Goal: Check status: Check status

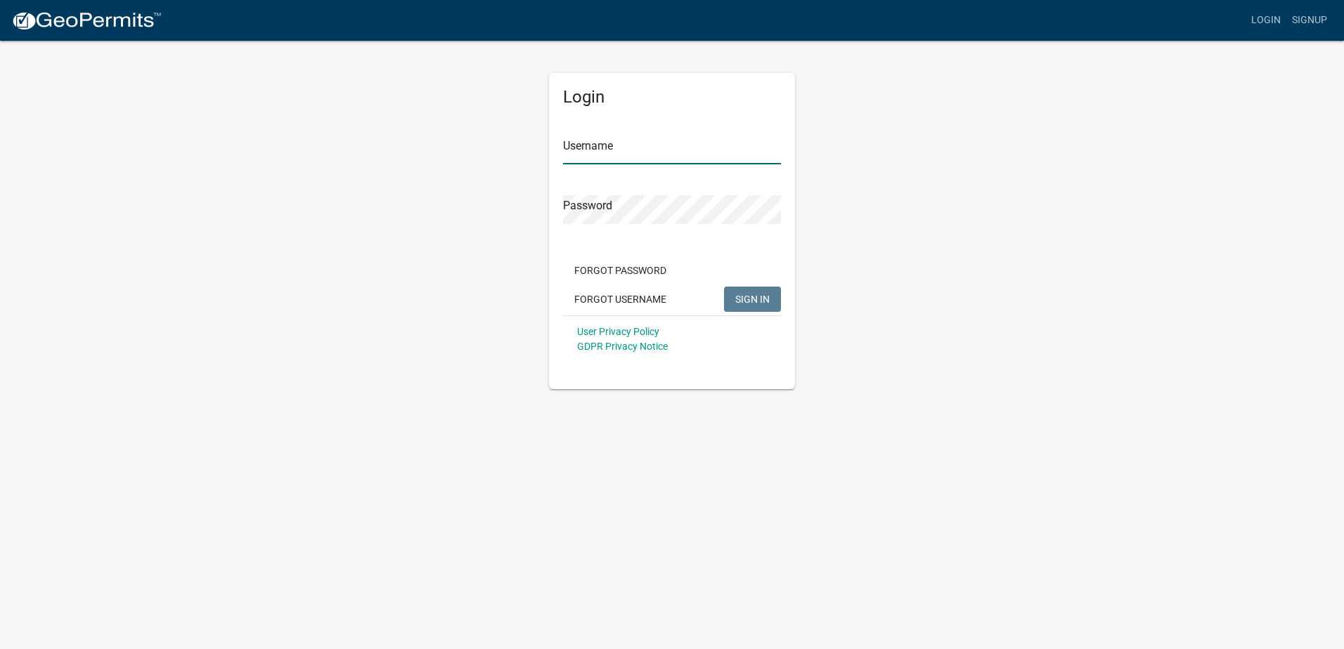
type input "[PERSON_NAME][EMAIL_ADDRESS][DOMAIN_NAME]"
click at [757, 299] on span "SIGN IN" at bounding box center [752, 298] width 34 height 11
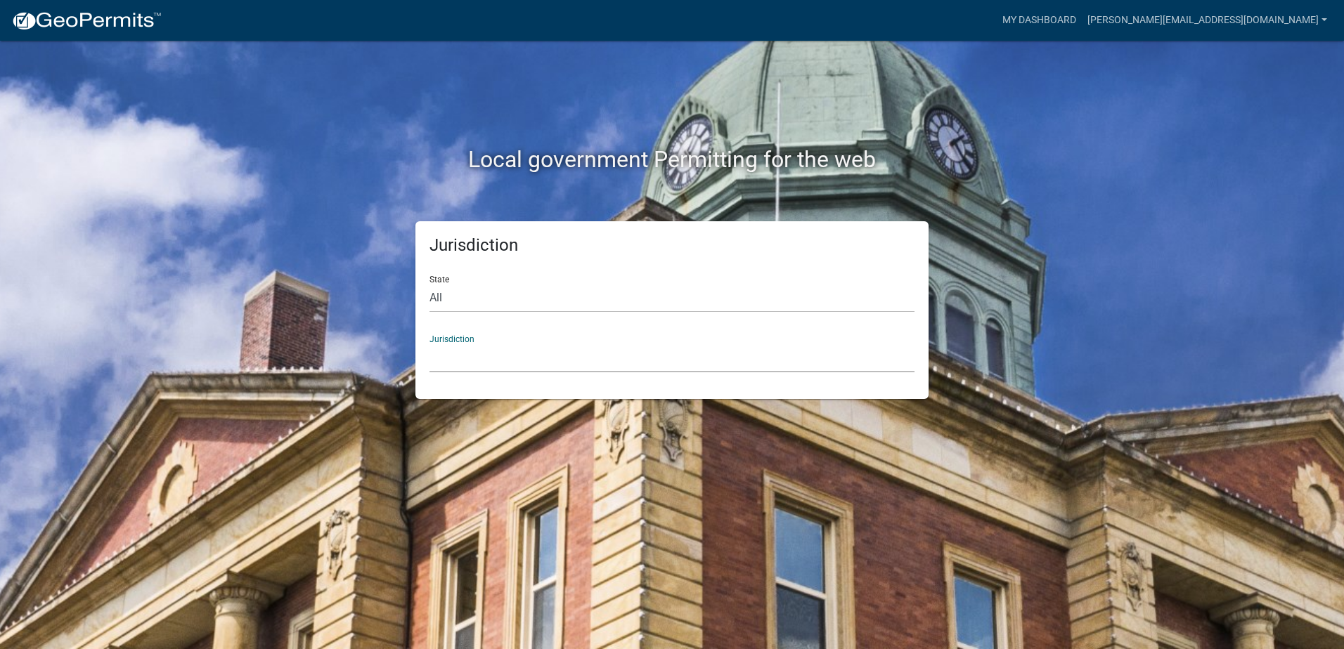
click at [486, 360] on select "Custer County, Colorado Carroll County, Georgia Cook County, Georgia Crawford C…" at bounding box center [671, 358] width 485 height 29
click at [392, 177] on div "Local government Permitting for the web" at bounding box center [671, 162] width 801 height 32
click at [491, 305] on select "All Colorado Georgia Indiana Iowa Kansas Minnesota Ohio South Carolina Wisconsin" at bounding box center [671, 298] width 485 height 29
drag, startPoint x: 478, startPoint y: 304, endPoint x: 448, endPoint y: 303, distance: 29.5
click at [465, 304] on select "All Colorado Georgia Indiana Iowa Kansas Minnesota Ohio South Carolina Wisconsin" at bounding box center [671, 298] width 485 height 29
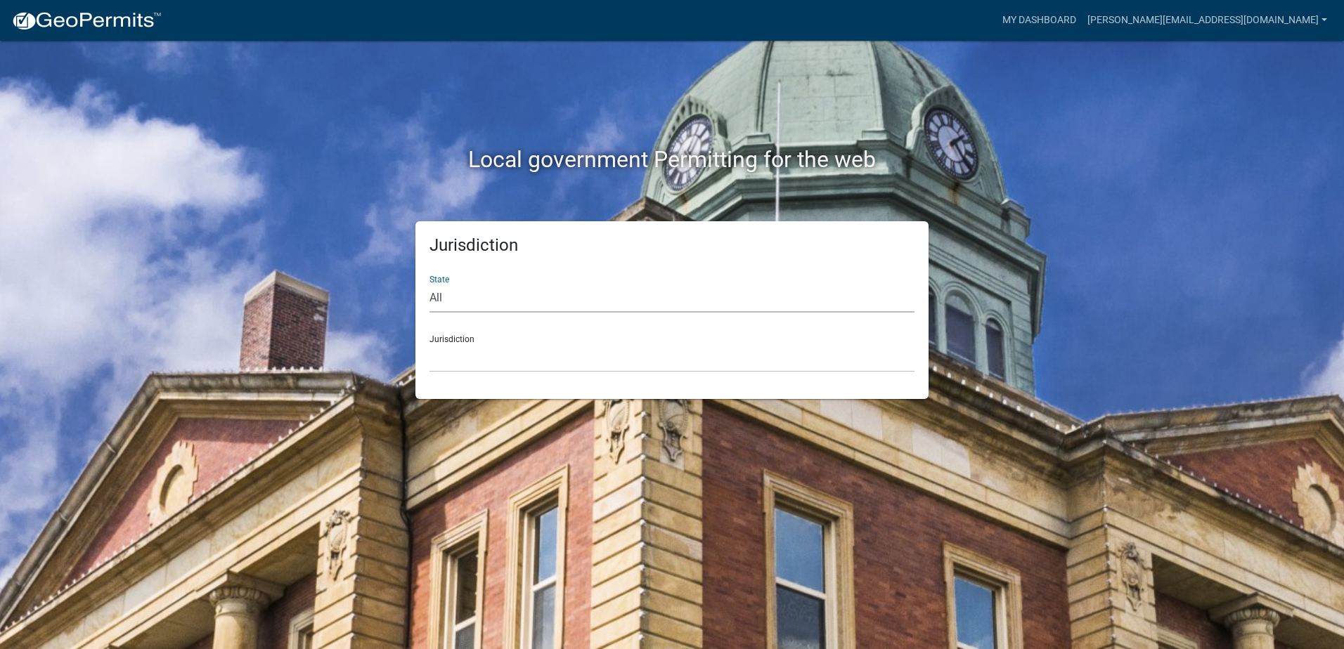
select select "Georgia"
click at [429, 284] on select "All Colorado Georgia Indiana Iowa Kansas Minnesota Ohio South Carolina Wisconsin" at bounding box center [671, 298] width 485 height 29
click at [501, 358] on select "Carroll County, Georgia Cook County, Georgia Crawford County, Georgia Gilmer Co…" at bounding box center [671, 358] width 485 height 29
click at [543, 363] on select "Carroll County, Georgia Cook County, Georgia Crawford County, Georgia Gilmer Co…" at bounding box center [671, 358] width 485 height 29
click at [1257, 15] on link "[PERSON_NAME][EMAIL_ADDRESS][DOMAIN_NAME]" at bounding box center [1207, 20] width 251 height 27
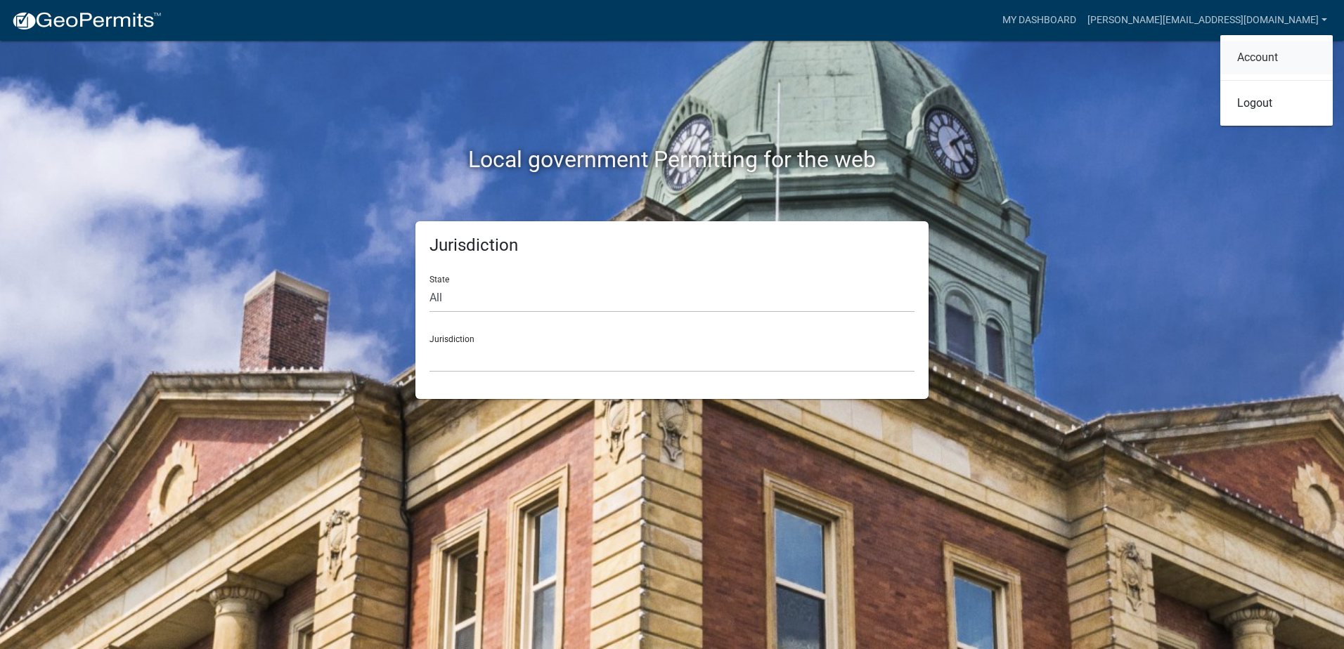
click at [1267, 57] on link "Account" at bounding box center [1276, 58] width 112 height 34
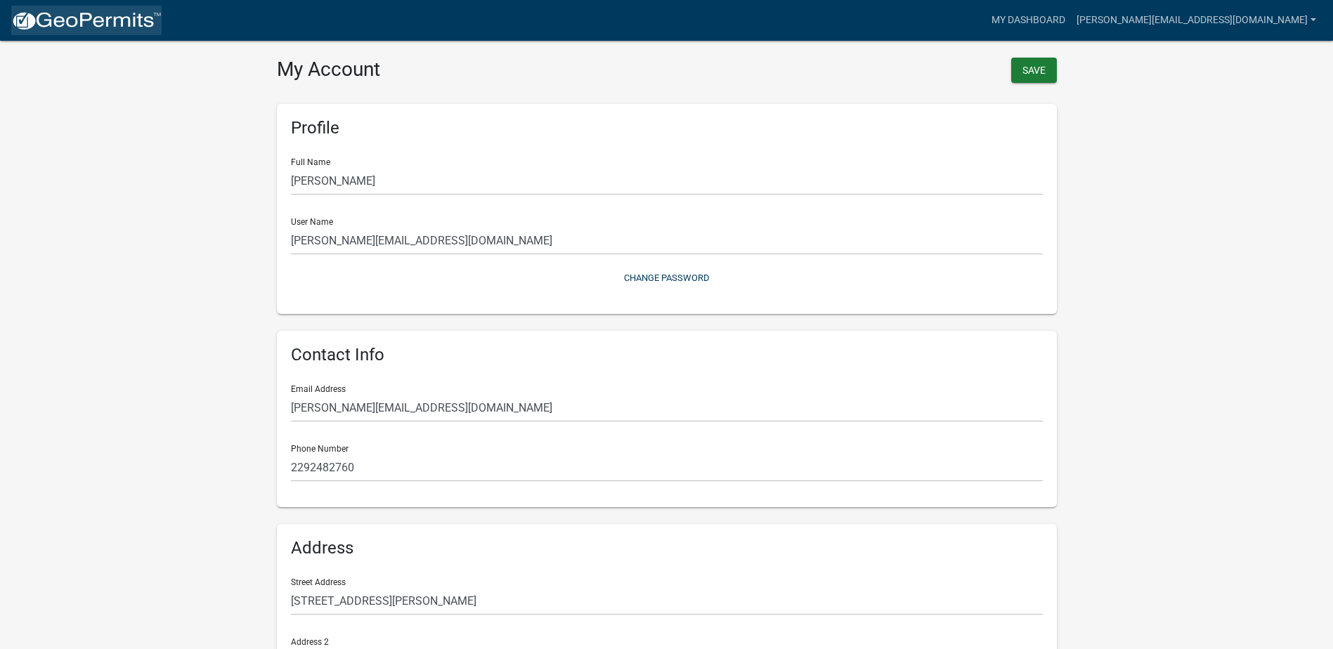
click at [101, 25] on img at bounding box center [86, 21] width 150 height 21
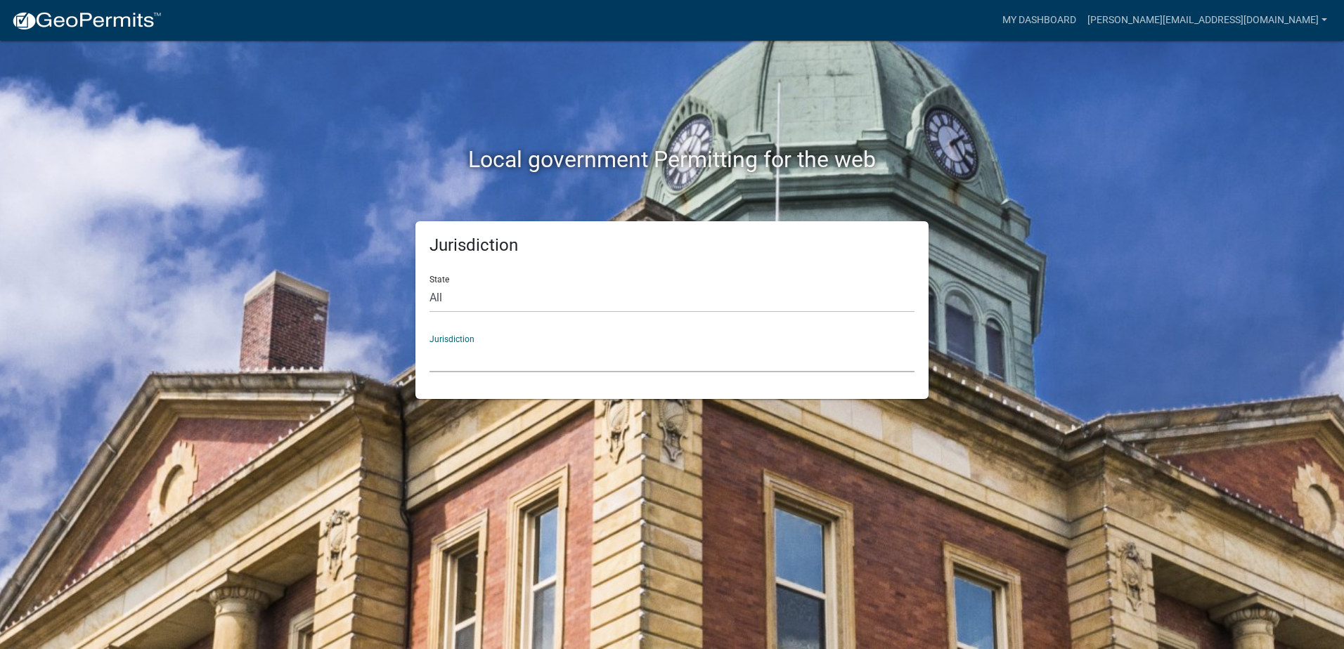
click at [484, 363] on select "[GEOGRAPHIC_DATA], [US_STATE] [GEOGRAPHIC_DATA], [US_STATE][PERSON_NAME][GEOGRA…" at bounding box center [671, 358] width 485 height 29
click at [382, 283] on div "Jurisdiction State All [US_STATE] [US_STATE] [US_STATE] [US_STATE] [US_STATE] […" at bounding box center [671, 310] width 801 height 178
click at [469, 304] on select "All Colorado Georgia Indiana Iowa Kansas Minnesota Ohio South Carolina Wisconsin" at bounding box center [671, 298] width 485 height 29
select select "[US_STATE]"
click at [429, 284] on select "All Colorado Georgia Indiana Iowa Kansas Minnesota Ohio South Carolina Wisconsin" at bounding box center [671, 298] width 485 height 29
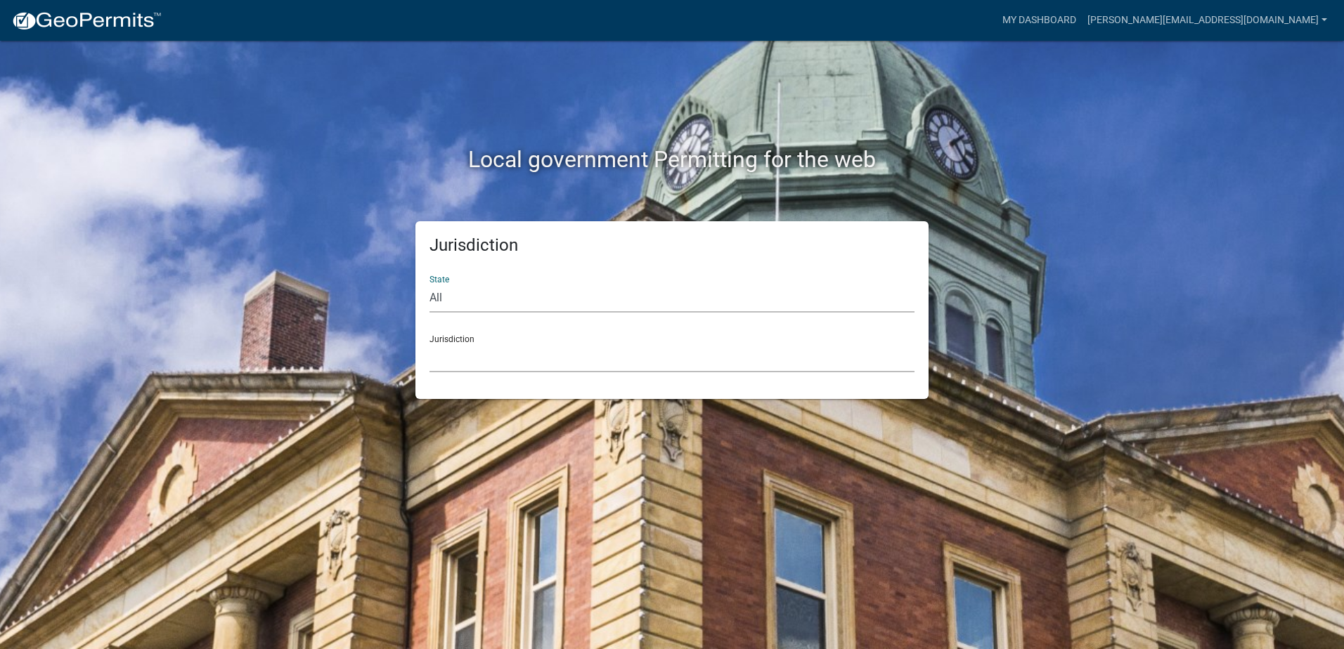
click at [489, 354] on select "Carroll County, Georgia Cook County, Georgia Crawford County, Georgia Gilmer Co…" at bounding box center [671, 358] width 485 height 29
click at [498, 288] on select "All Colorado Georgia Indiana Iowa Kansas Minnesota Ohio South Carolina Wisconsin" at bounding box center [671, 298] width 485 height 29
click at [504, 301] on select "All Colorado Georgia Indiana Iowa Kansas Minnesota Ohio South Carolina Wisconsin" at bounding box center [671, 298] width 485 height 29
click at [505, 302] on select "All Colorado Georgia Indiana Iowa Kansas Minnesota Ohio South Carolina Wisconsin" at bounding box center [671, 298] width 485 height 29
select select
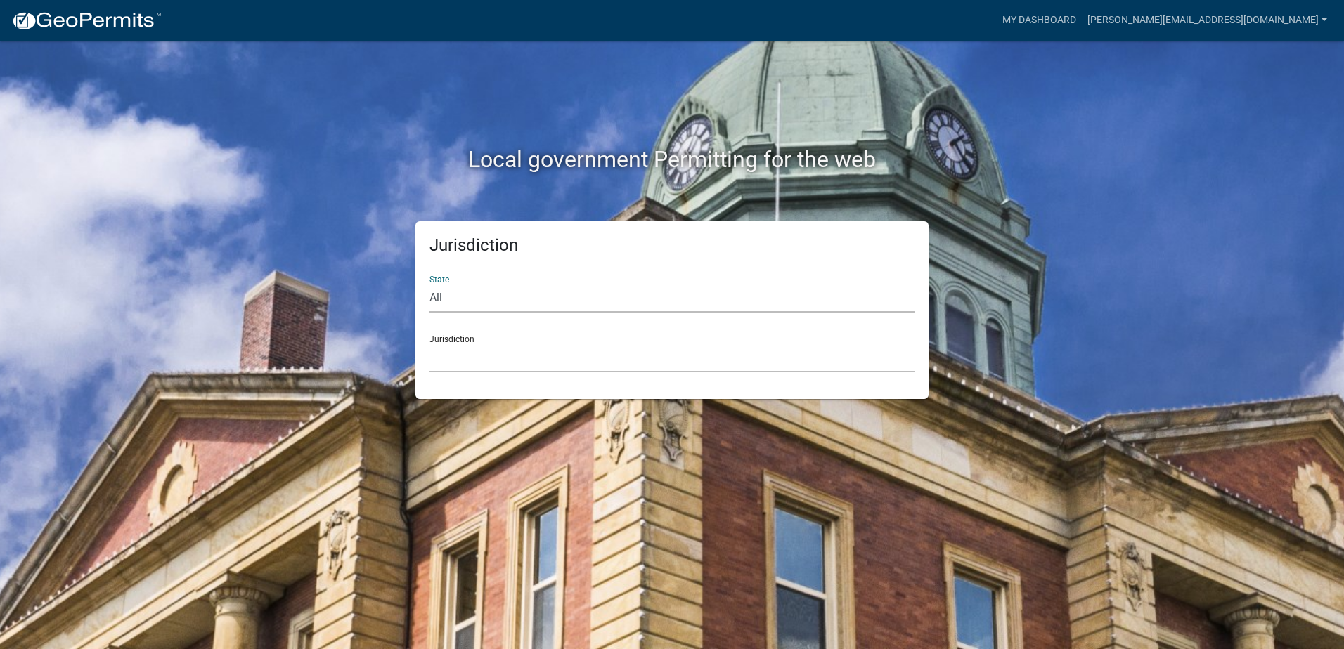
click at [429, 284] on select "All Colorado Georgia Indiana Iowa Kansas Minnesota Ohio South Carolina Wisconsin" at bounding box center [671, 298] width 485 height 29
click at [508, 369] on select "[GEOGRAPHIC_DATA], [US_STATE] [GEOGRAPHIC_DATA], [US_STATE][PERSON_NAME][GEOGRA…" at bounding box center [671, 358] width 485 height 29
click at [1082, 22] on link "My Dashboard" at bounding box center [1039, 20] width 85 height 27
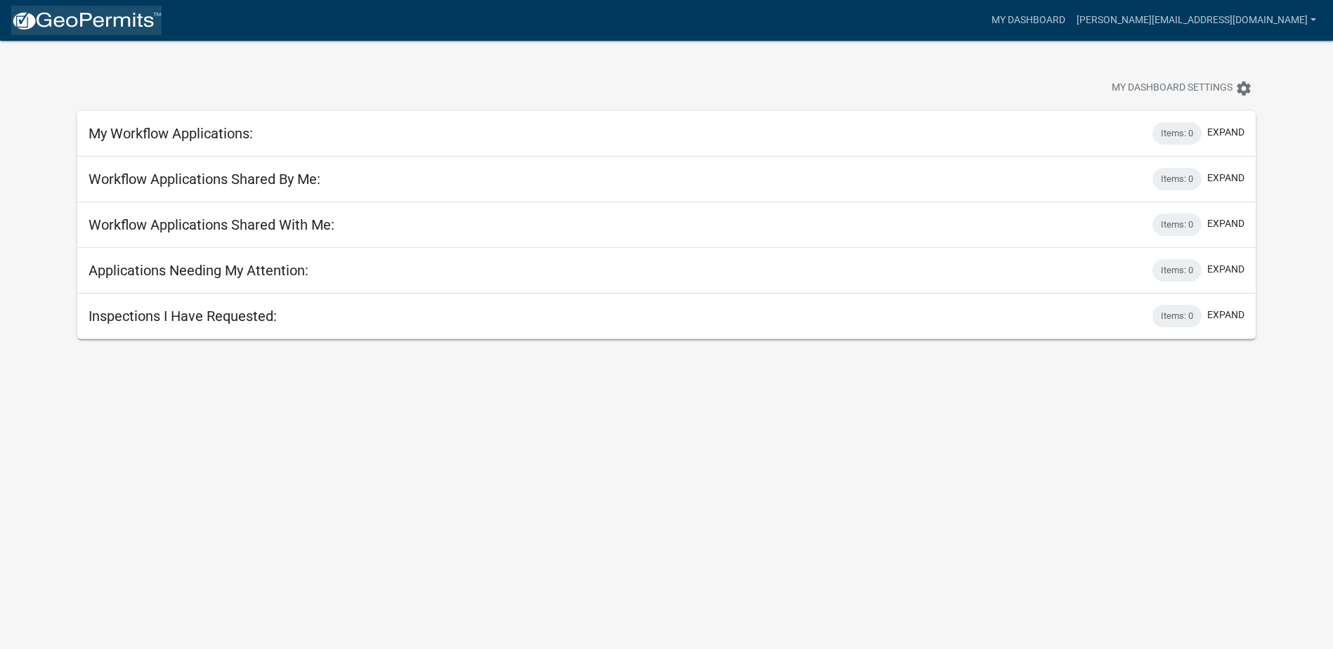
click at [27, 22] on img at bounding box center [86, 21] width 150 height 21
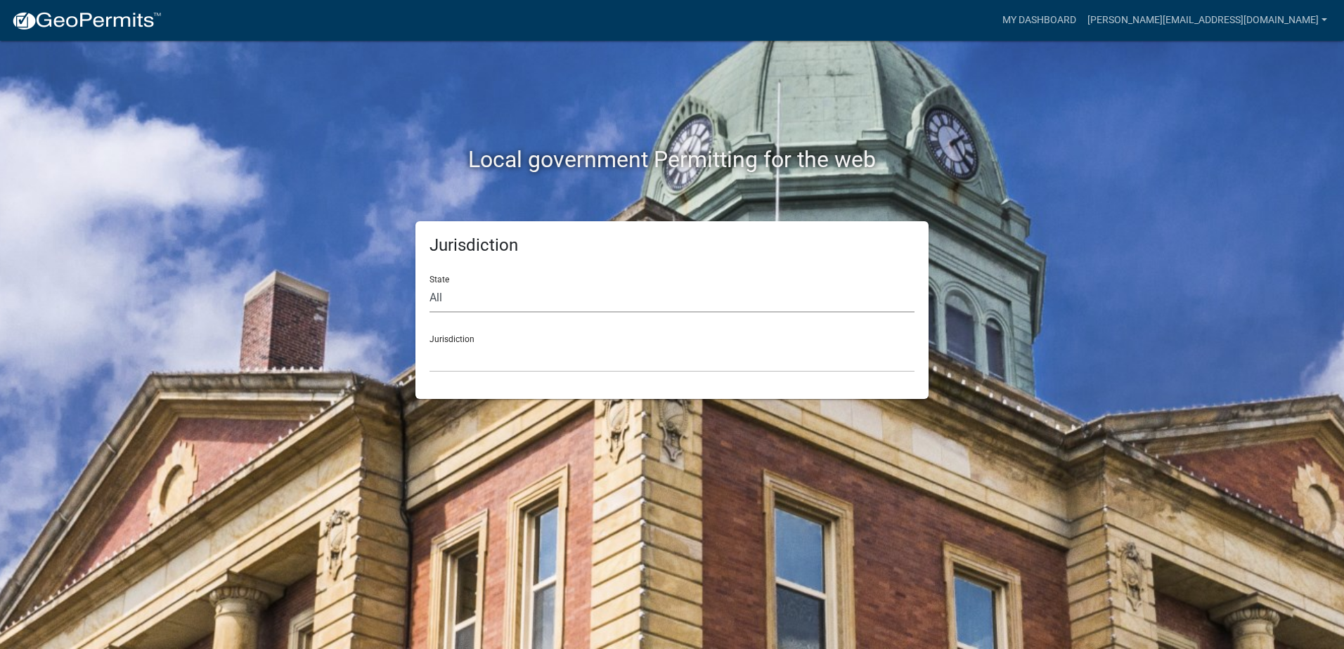
click at [467, 305] on select "All Colorado Georgia Indiana Iowa Kansas Minnesota Ohio South Carolina Wisconsin" at bounding box center [671, 298] width 485 height 29
select select "[US_STATE]"
click at [429, 284] on select "All Colorado Georgia Indiana Iowa Kansas Minnesota Ohio South Carolina Wisconsin" at bounding box center [671, 298] width 485 height 29
click at [471, 369] on select "Carroll County, Georgia Cook County, Georgia Crawford County, Georgia Gilmer Co…" at bounding box center [671, 358] width 485 height 29
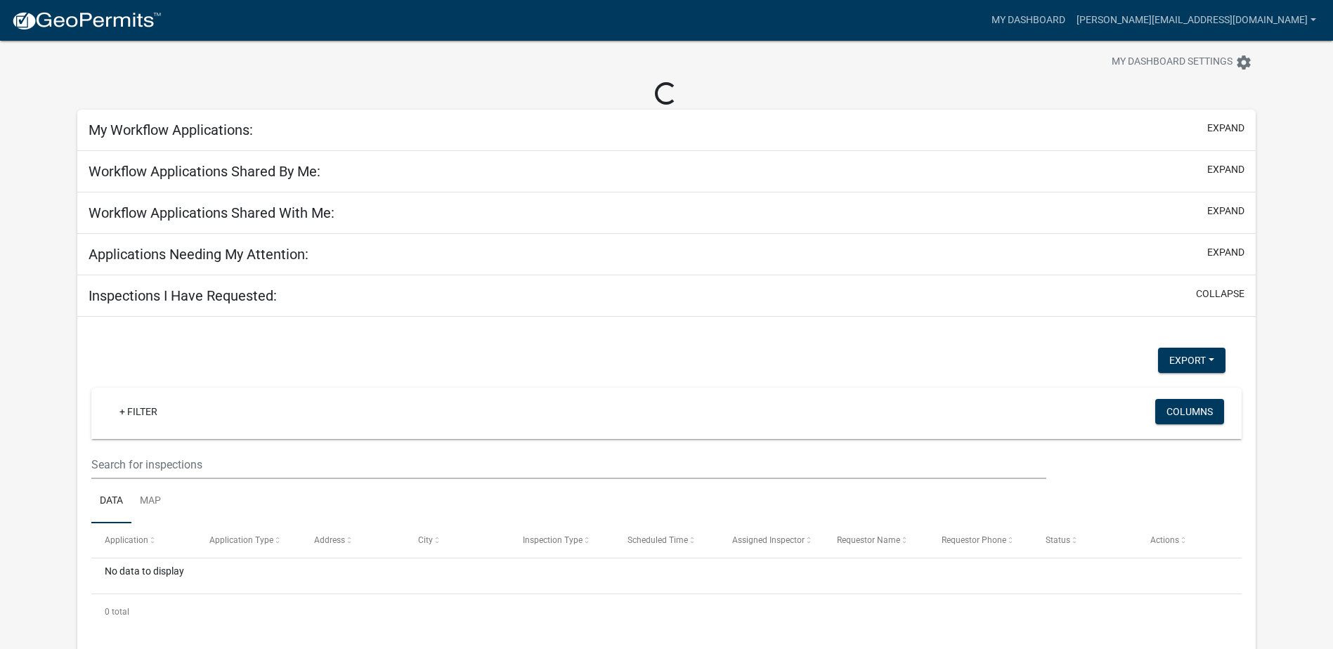
scroll to position [41, 0]
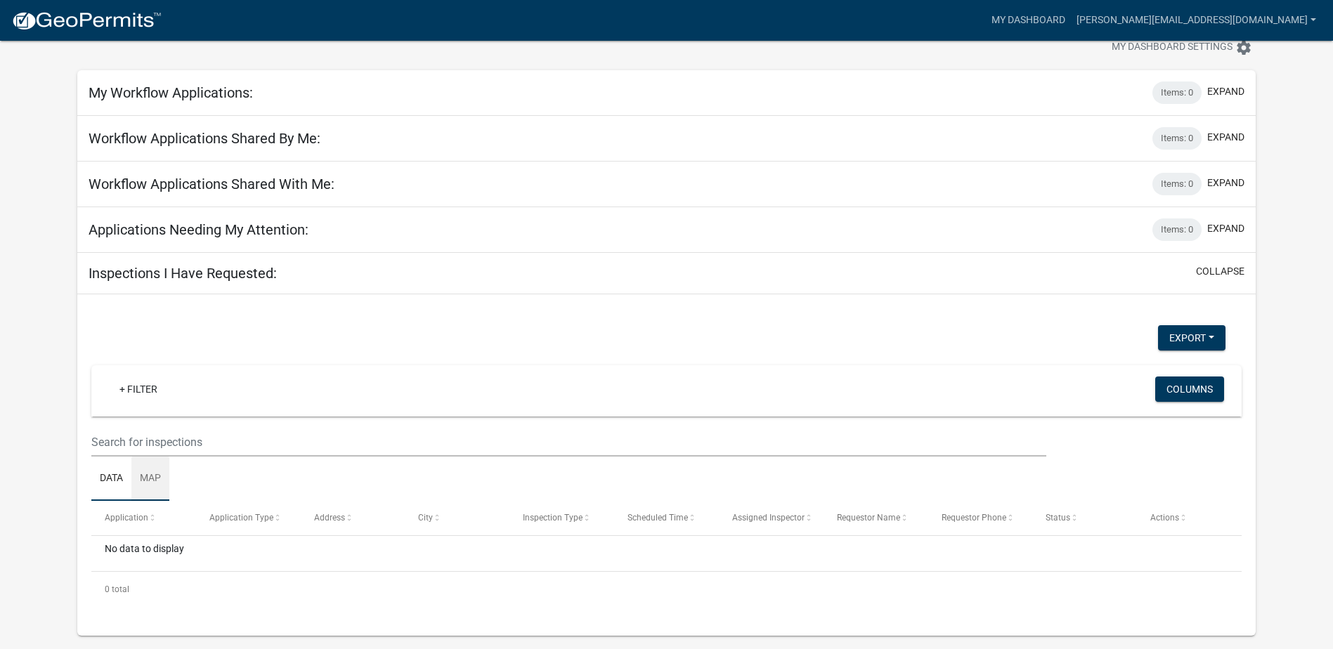
click at [150, 473] on link "Map" at bounding box center [150, 479] width 38 height 45
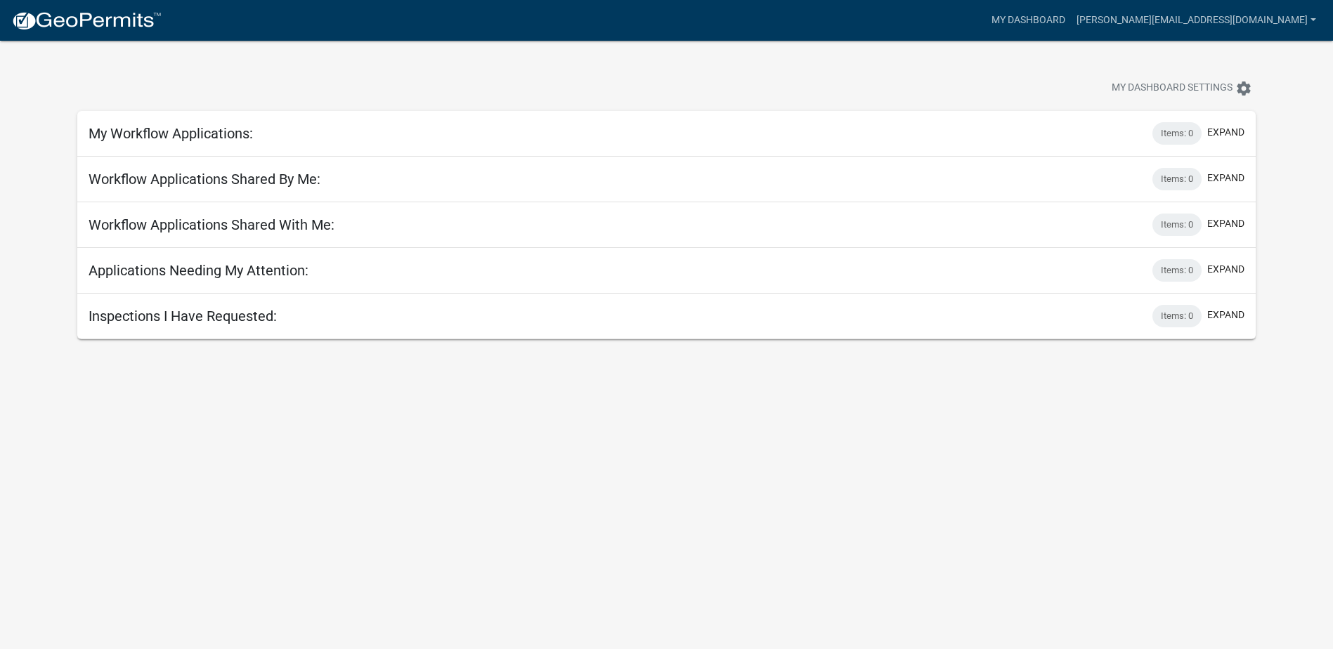
click at [175, 131] on h5 "My Workflow Applications:" at bounding box center [171, 133] width 164 height 17
click at [1176, 134] on div "Items: 0" at bounding box center [1177, 133] width 49 height 22
click at [1249, 86] on icon "settings" at bounding box center [1244, 88] width 17 height 17
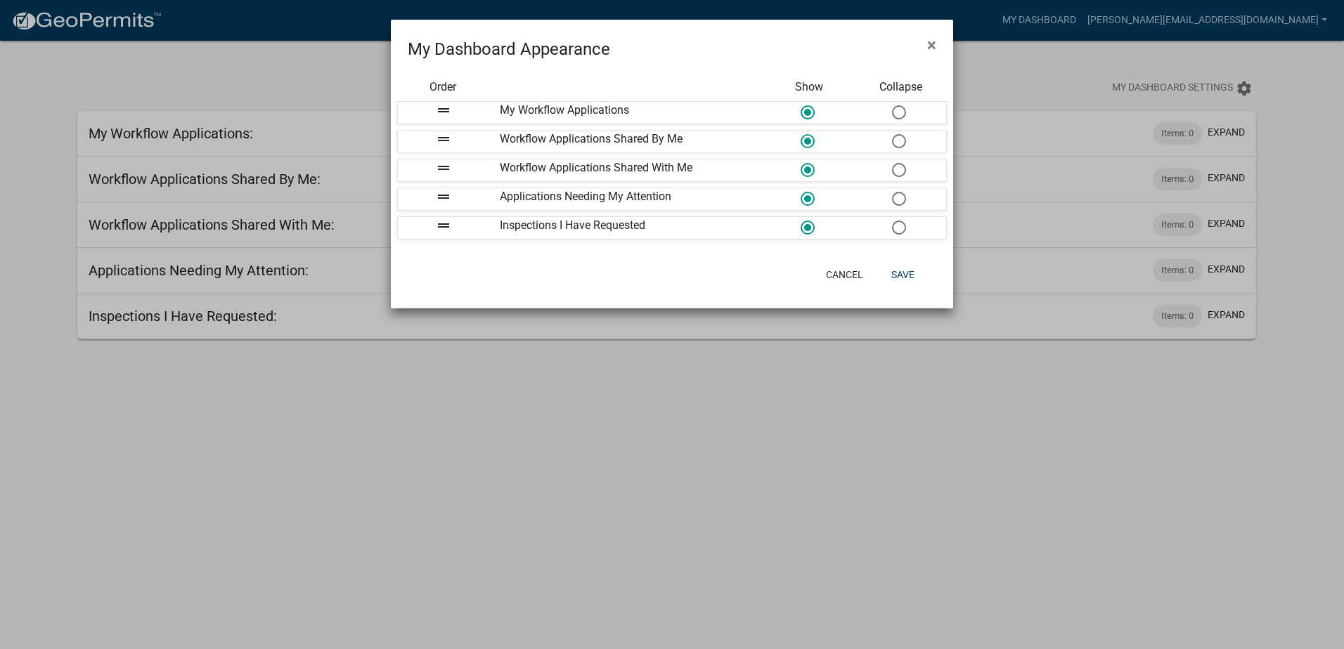
click at [946, 467] on ngb-modal-window "My Dashboard Appearance × Order Show Collapse drag_handle My Workflow Applicati…" at bounding box center [672, 324] width 1344 height 649
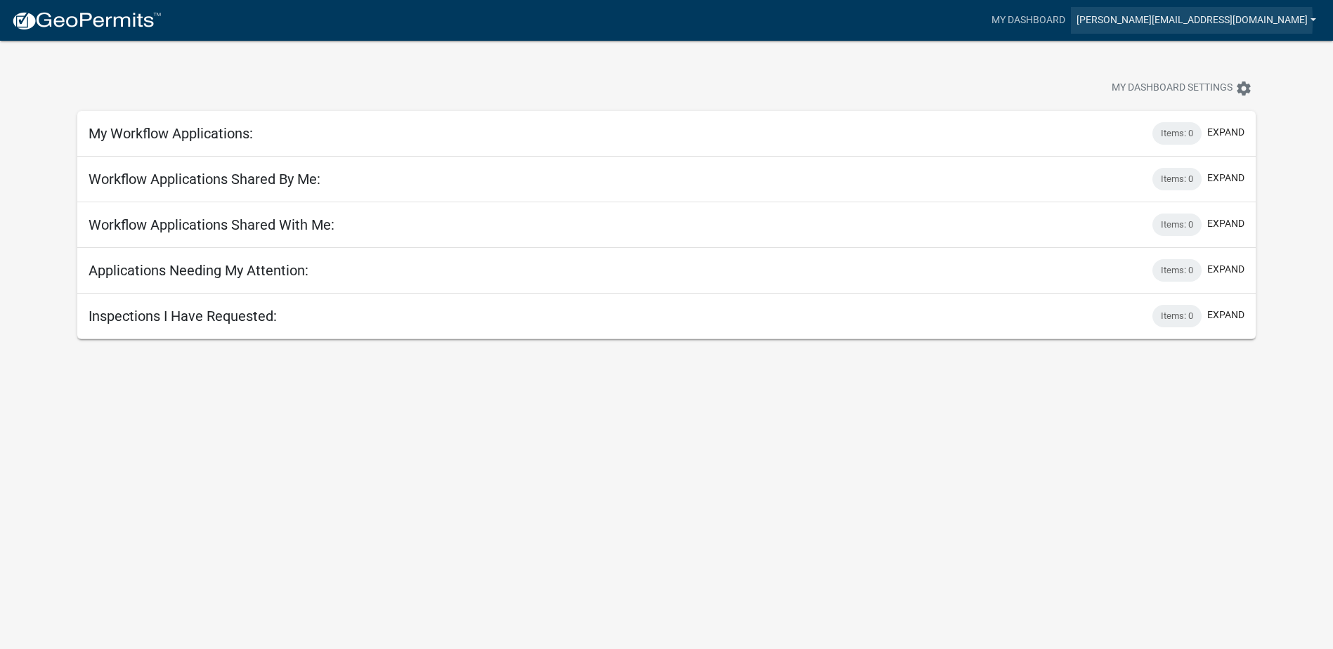
click at [1234, 21] on link "[PERSON_NAME][EMAIL_ADDRESS][DOMAIN_NAME]" at bounding box center [1196, 20] width 251 height 27
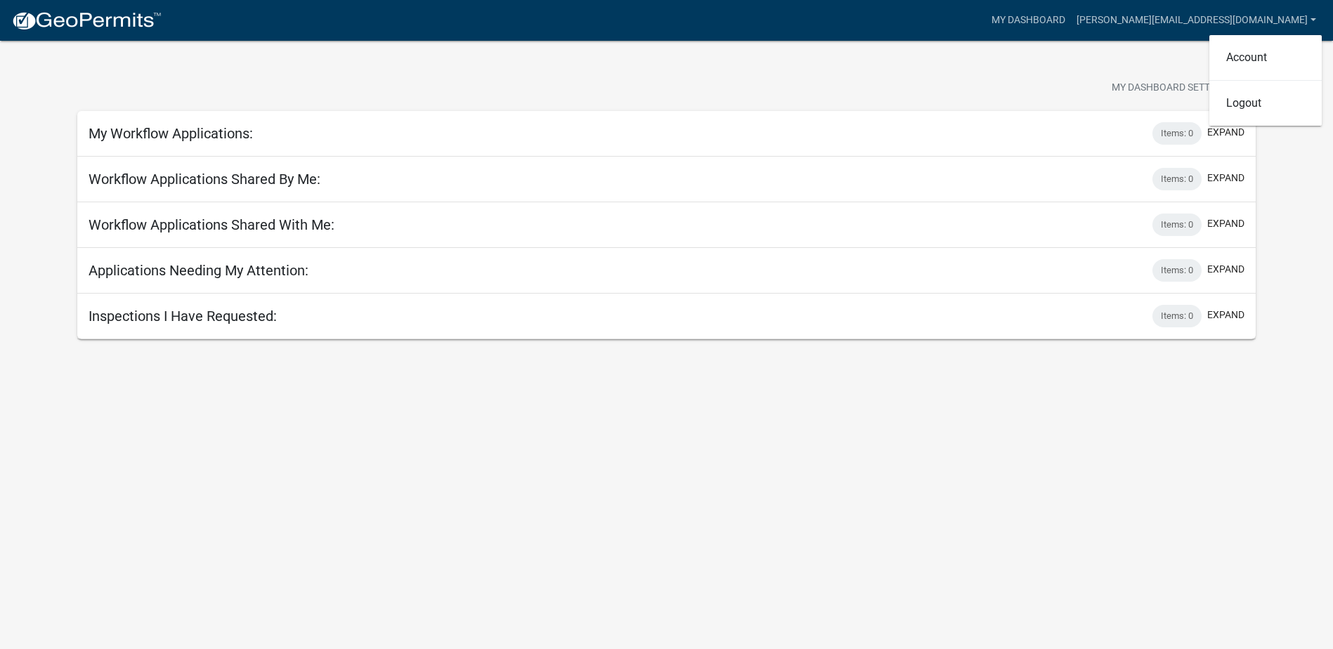
click at [52, 18] on img at bounding box center [86, 21] width 150 height 21
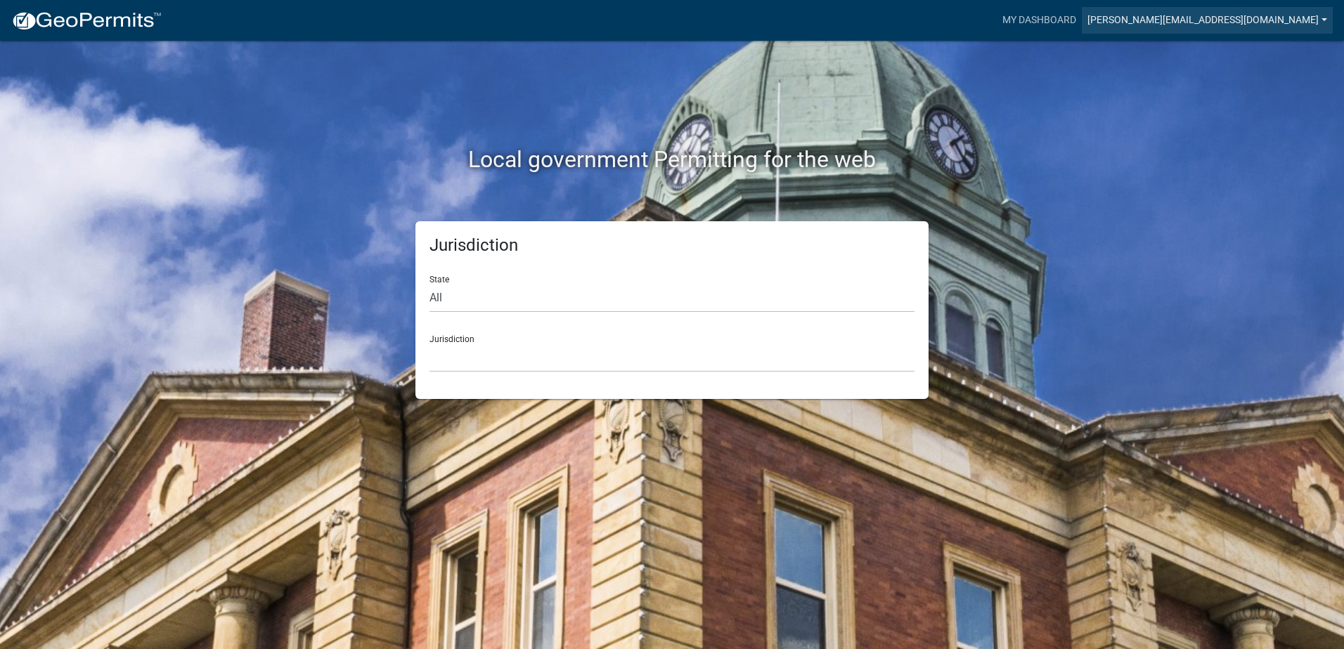
click at [1288, 20] on link "[PERSON_NAME][EMAIL_ADDRESS][DOMAIN_NAME]" at bounding box center [1207, 20] width 251 height 27
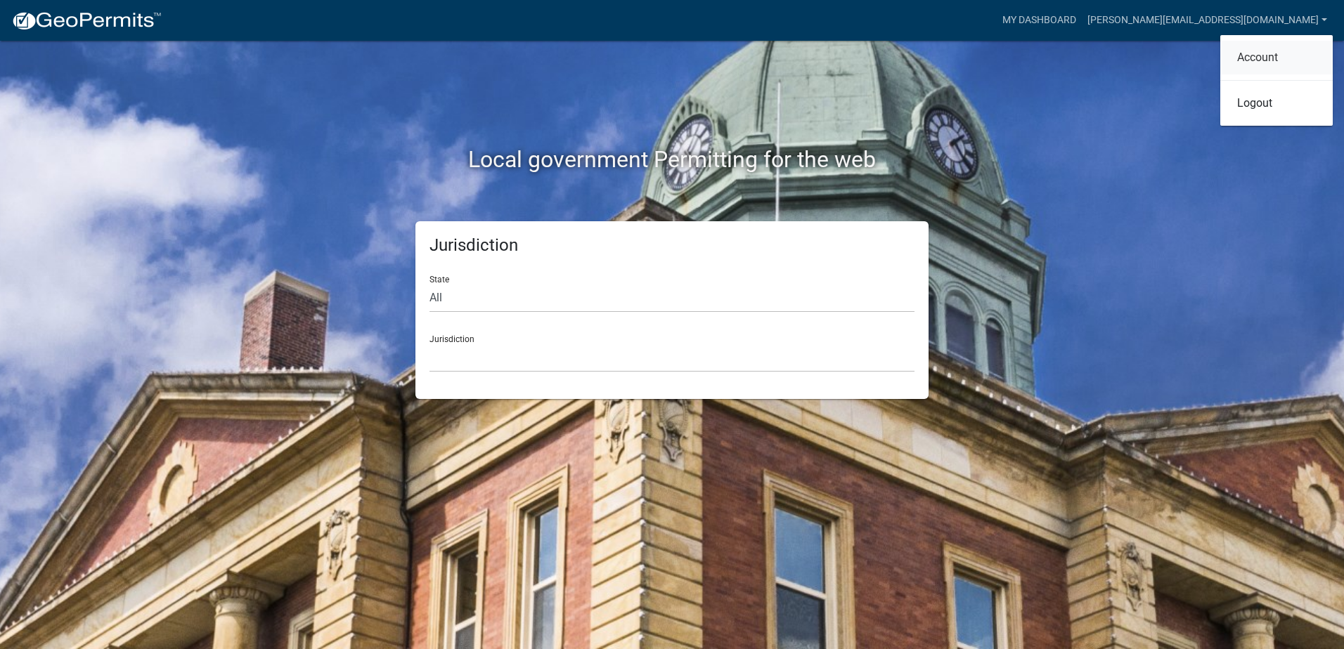
click at [1271, 64] on link "Account" at bounding box center [1276, 58] width 112 height 34
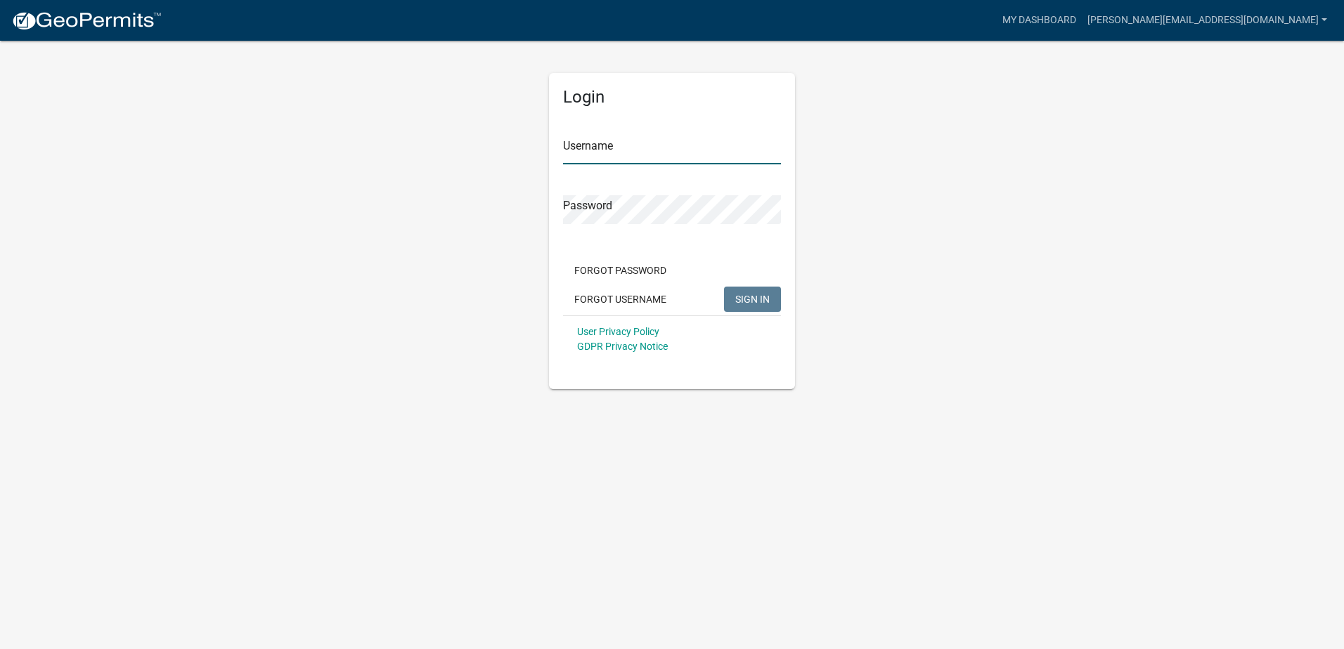
type input "[PERSON_NAME][EMAIL_ADDRESS][DOMAIN_NAME]"
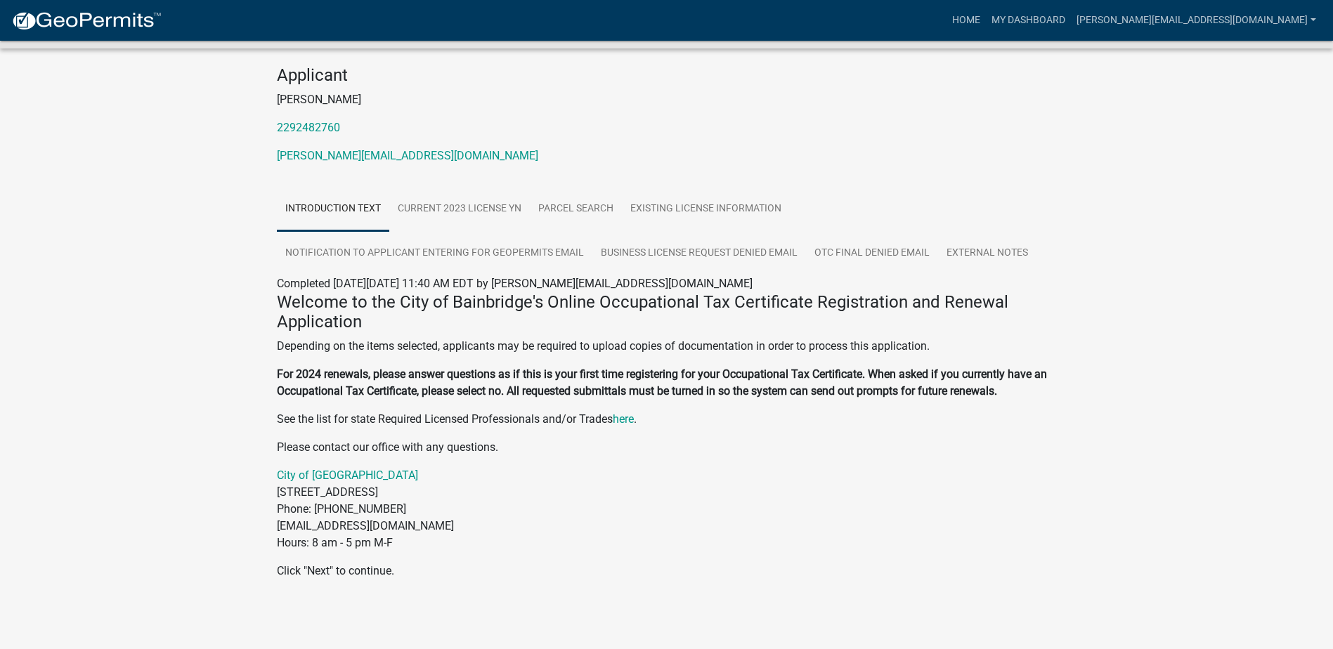
scroll to position [127, 0]
click at [492, 207] on link "Current 2023 License YN" at bounding box center [459, 208] width 141 height 45
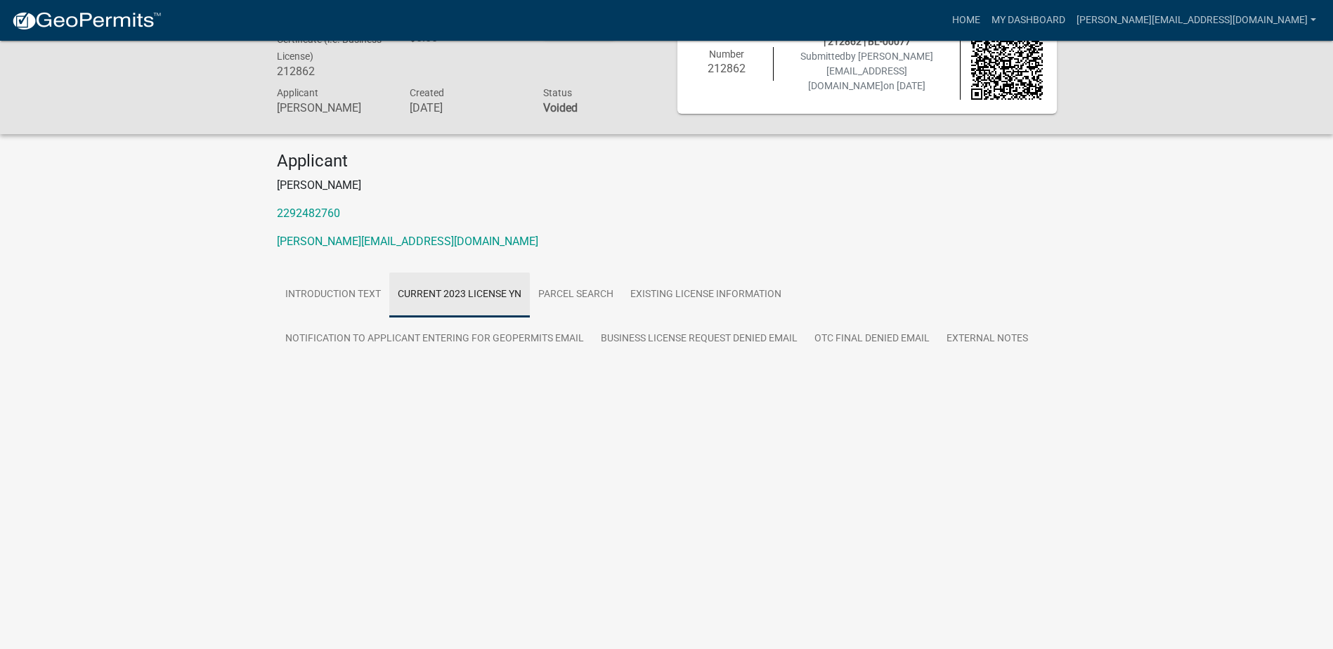
scroll to position [41, 0]
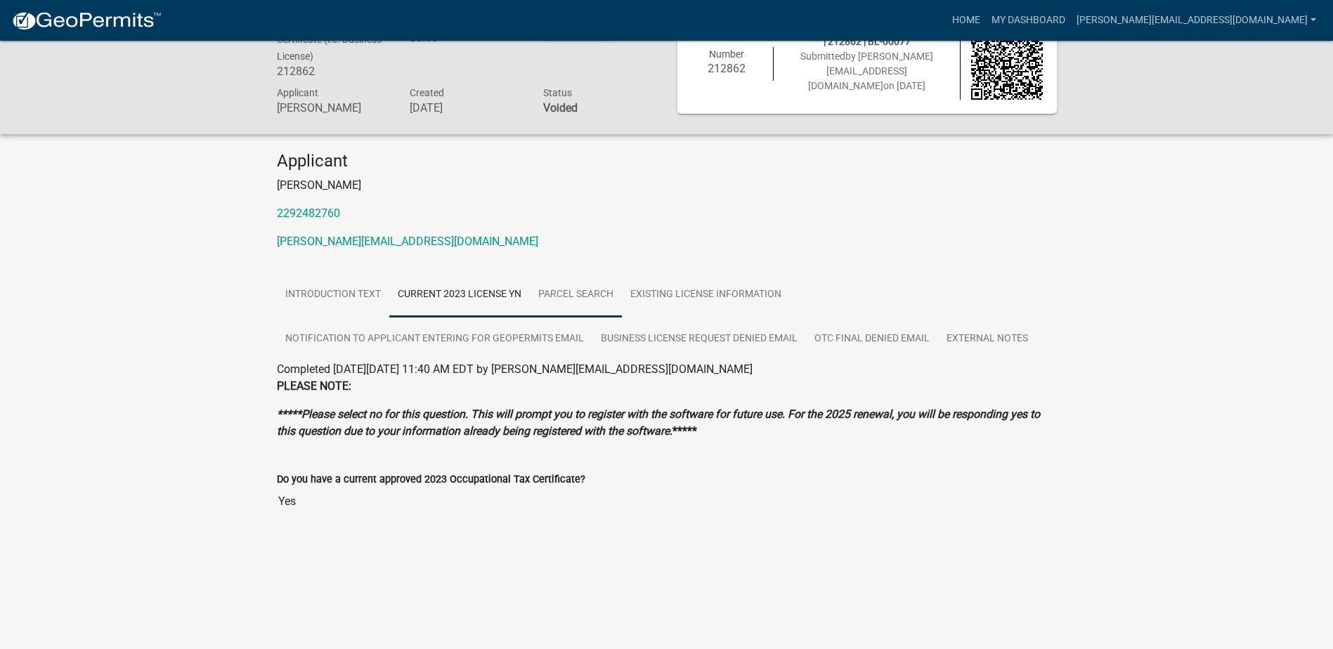
click at [569, 295] on link "Parcel search" at bounding box center [576, 295] width 92 height 45
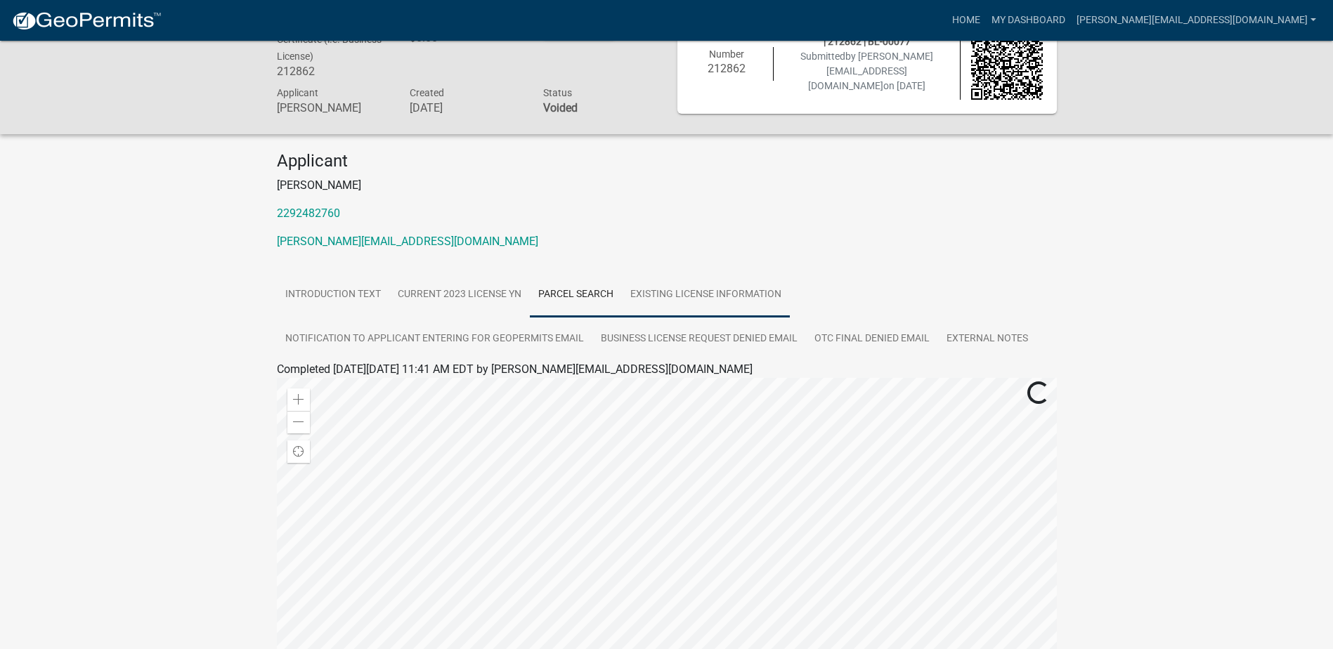
click at [711, 295] on link "Existing License Information" at bounding box center [706, 295] width 168 height 45
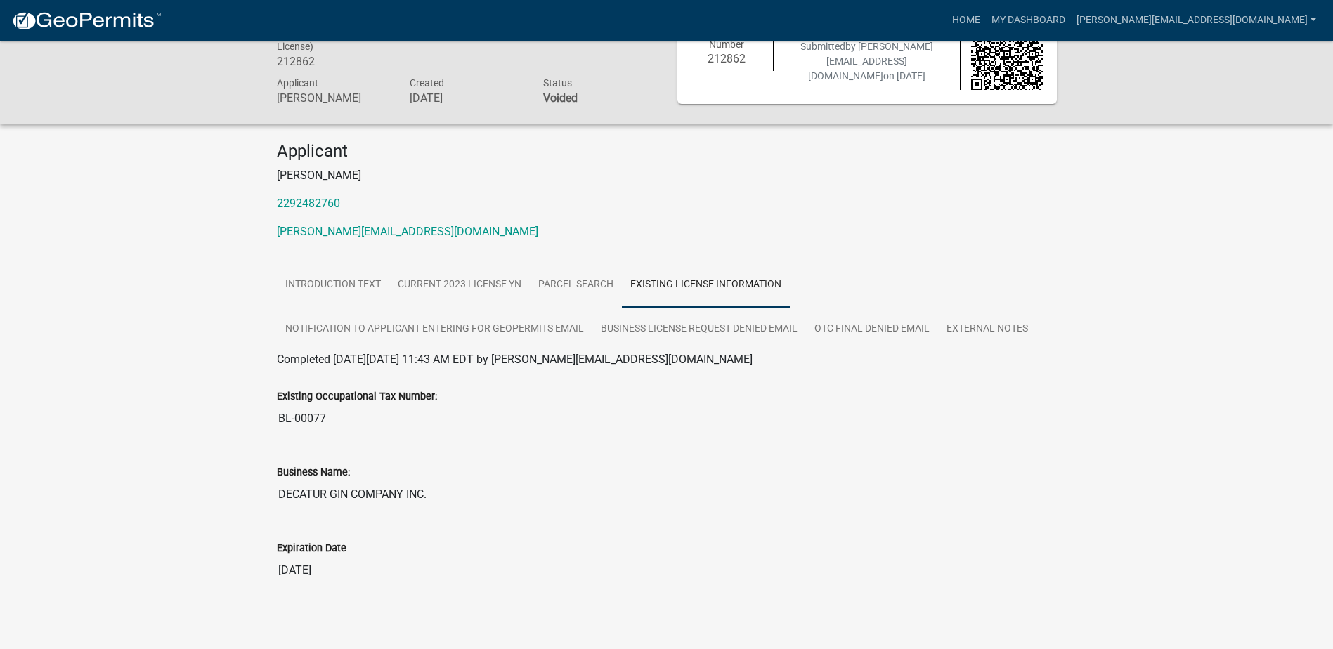
scroll to position [56, 0]
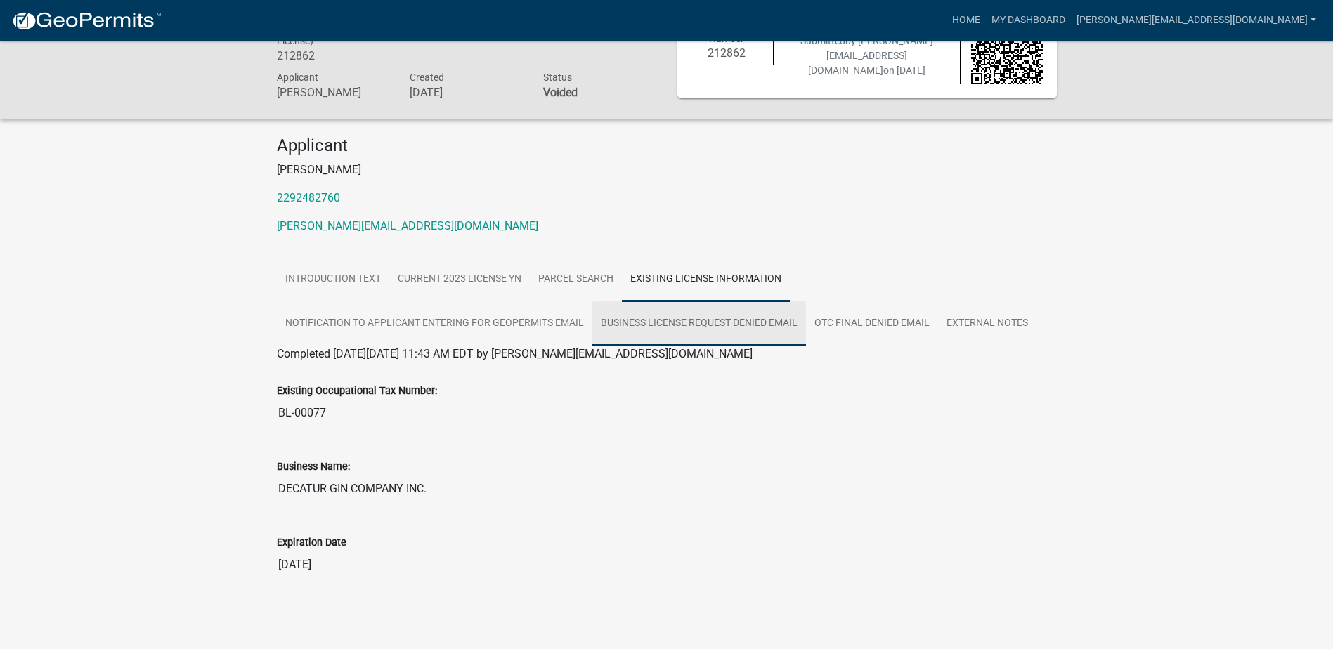
click at [687, 328] on link "Business License Request Denied Email" at bounding box center [700, 324] width 214 height 45
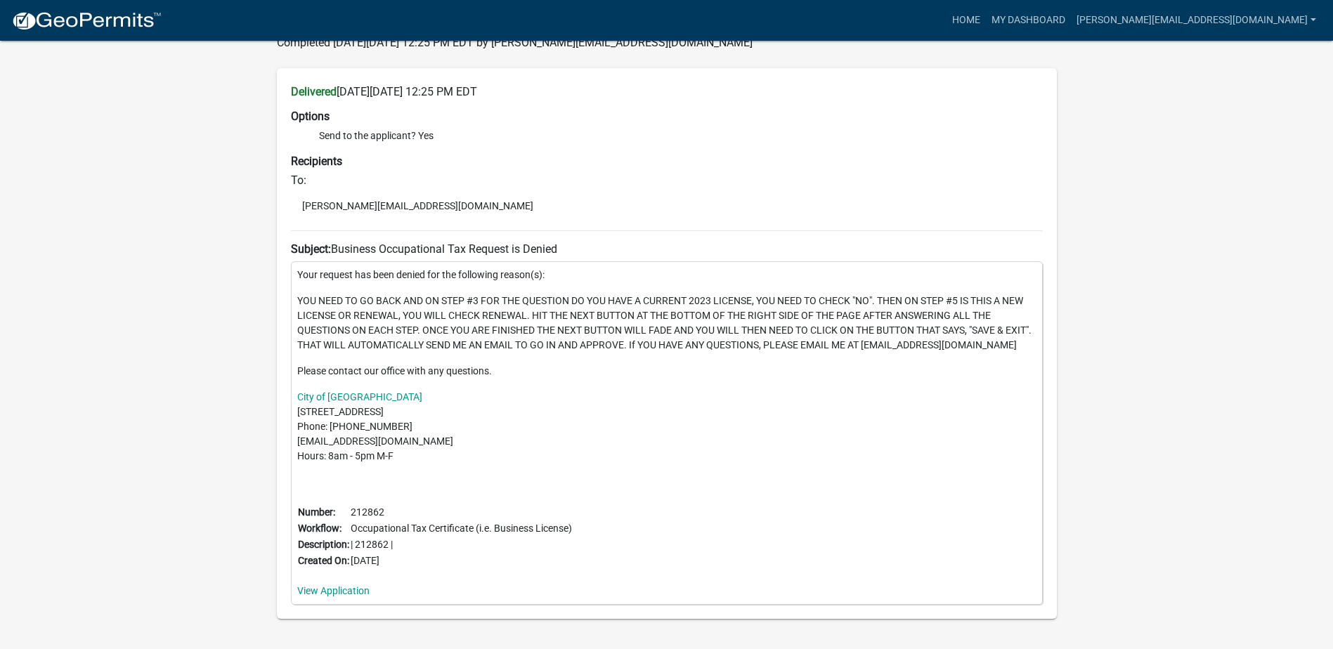
scroll to position [392, 0]
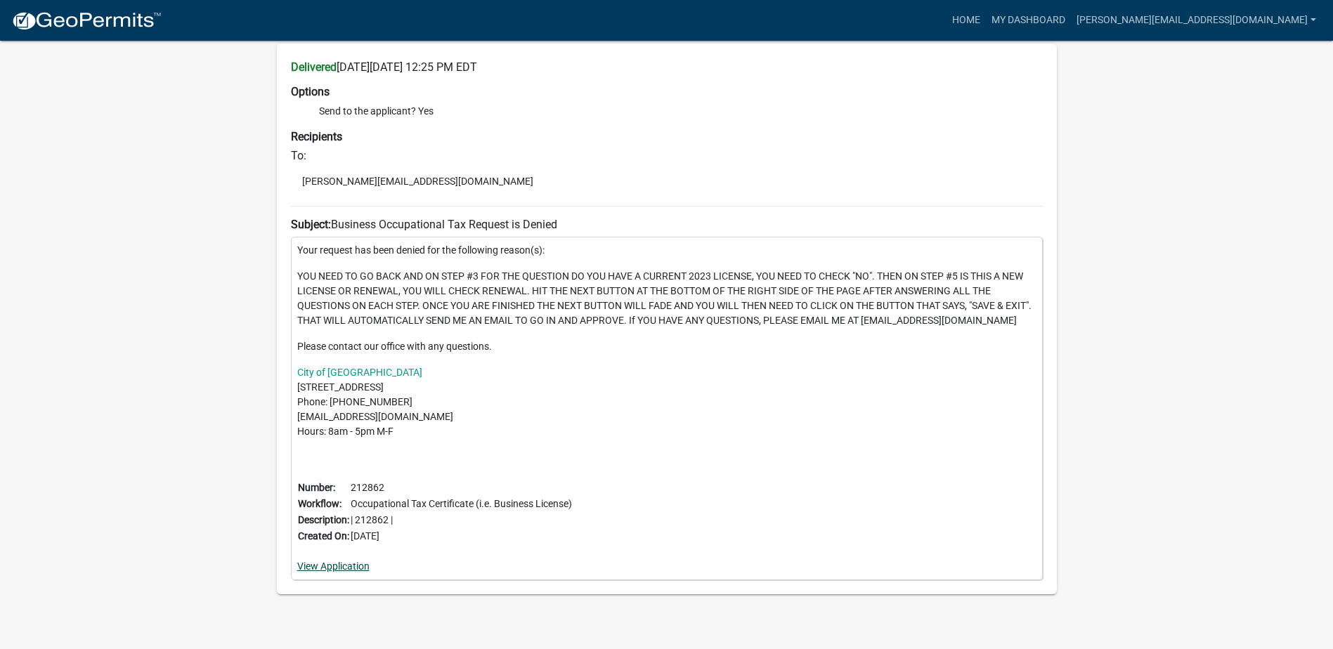
click at [322, 567] on link "View Application" at bounding box center [333, 566] width 72 height 11
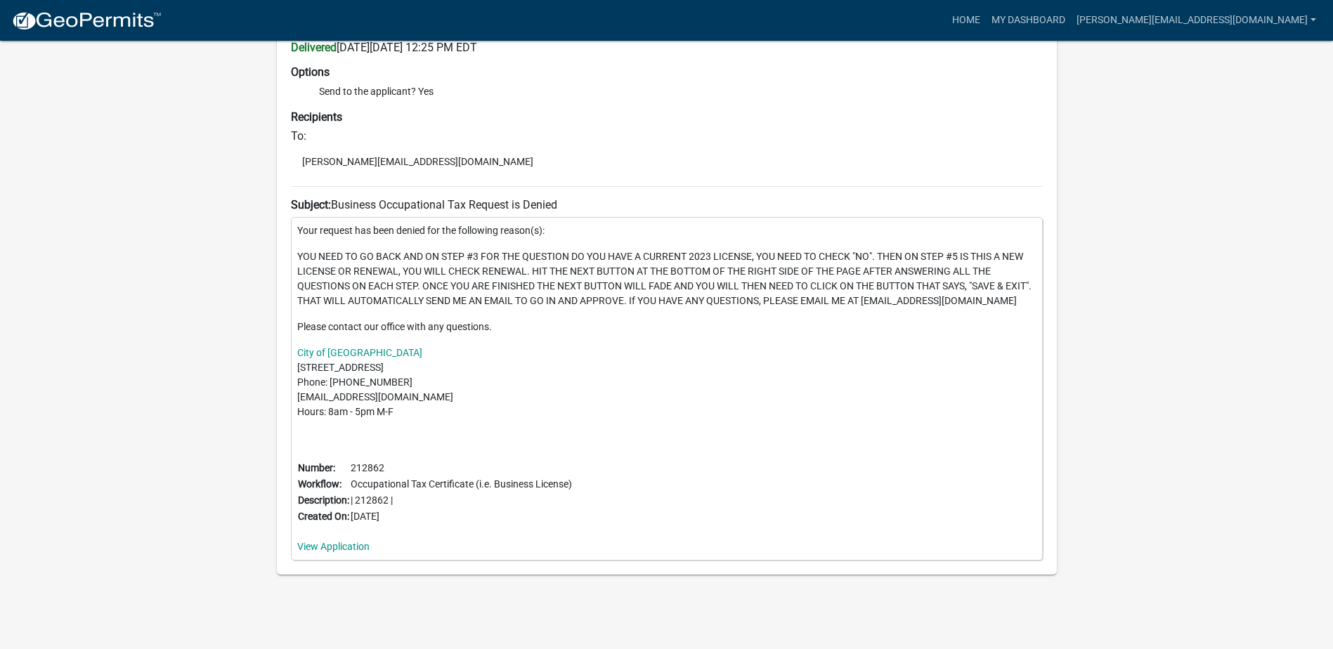
scroll to position [413, 0]
click at [1204, 22] on link "[PERSON_NAME][EMAIL_ADDRESS][DOMAIN_NAME]" at bounding box center [1196, 20] width 251 height 27
click at [1071, 20] on link "My Dashboard" at bounding box center [1028, 20] width 85 height 27
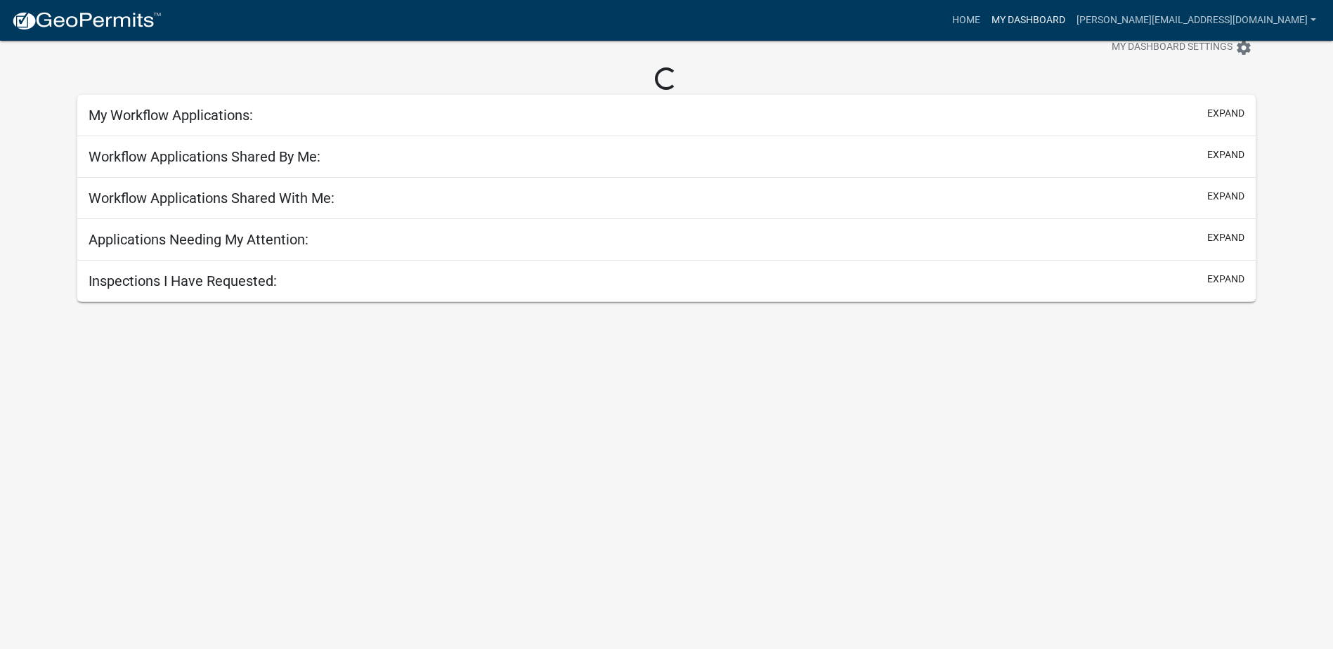
scroll to position [41, 0]
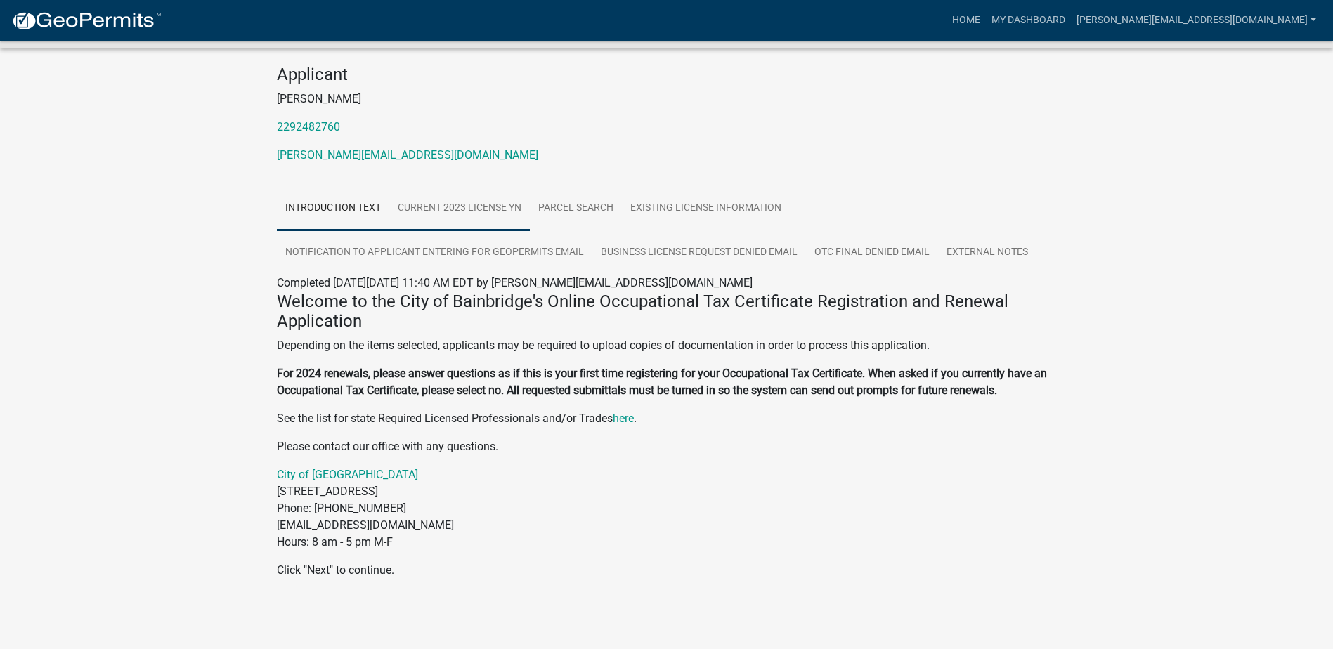
click at [470, 216] on link "Current 2023 License YN" at bounding box center [459, 208] width 141 height 45
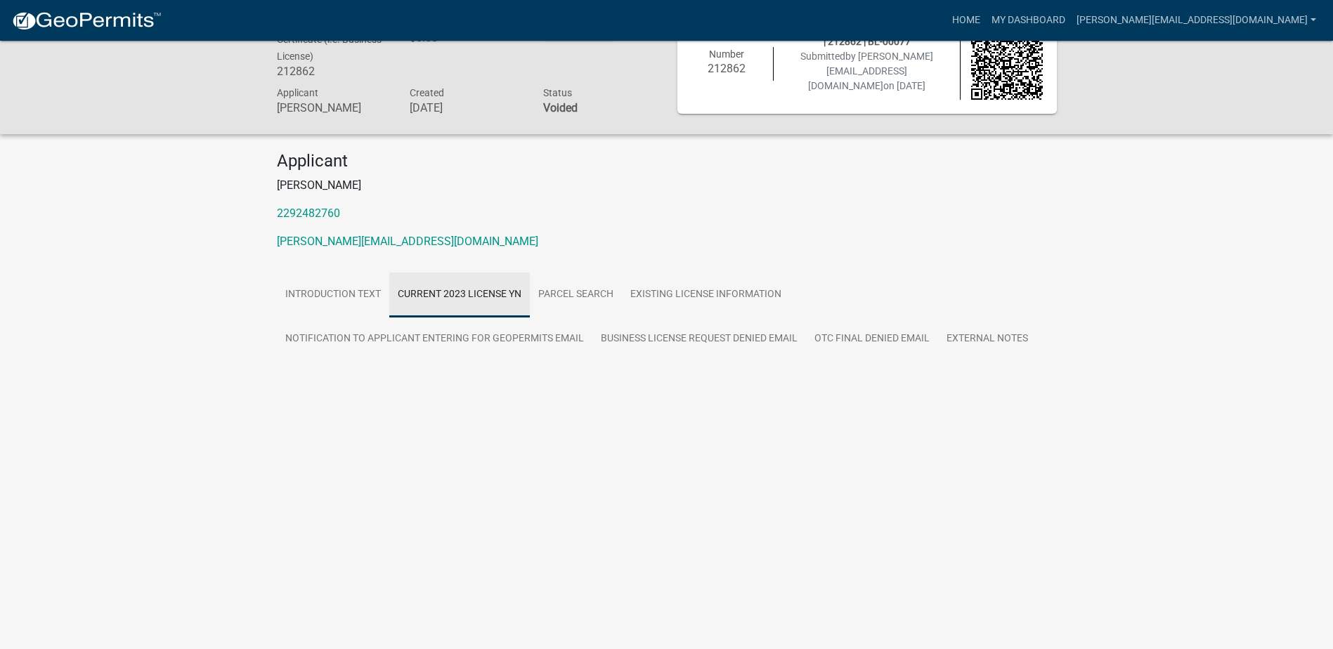
scroll to position [41, 0]
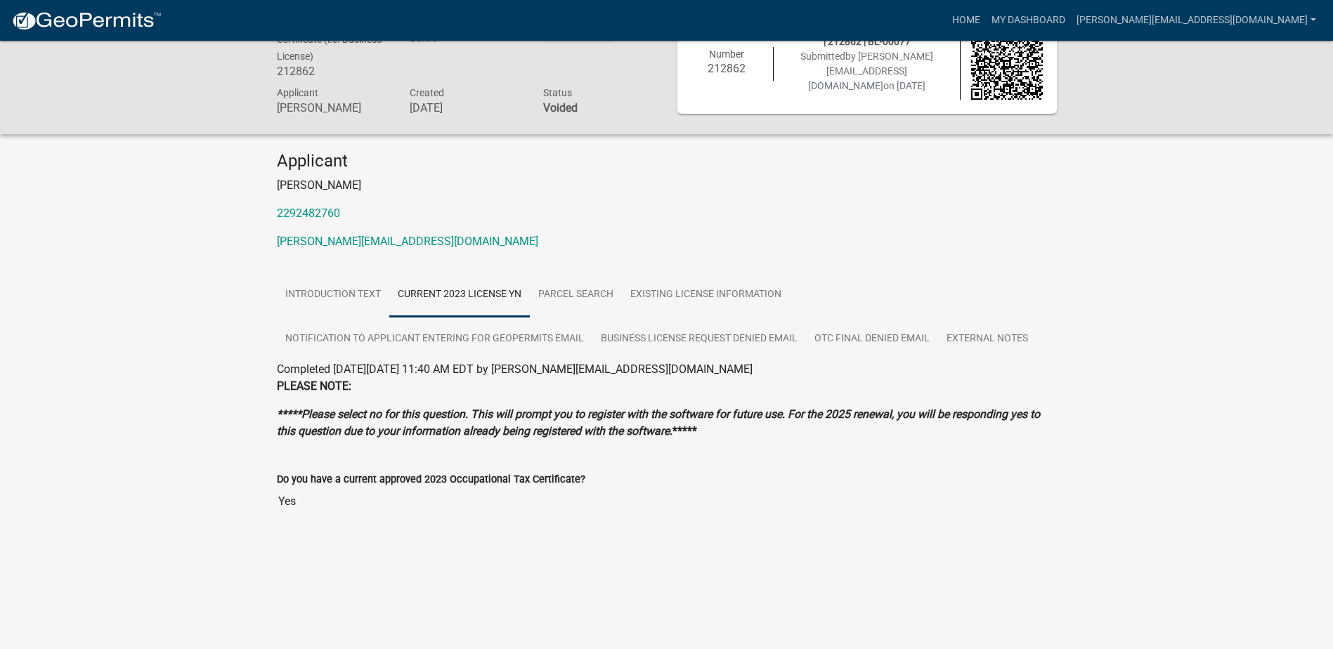
drag, startPoint x: 288, startPoint y: 497, endPoint x: 366, endPoint y: 458, distance: 87.1
click at [289, 497] on input "Yes" at bounding box center [667, 502] width 780 height 28
click at [396, 491] on input "Yes" at bounding box center [667, 502] width 780 height 28
click at [571, 288] on link "Parcel search" at bounding box center [576, 295] width 92 height 45
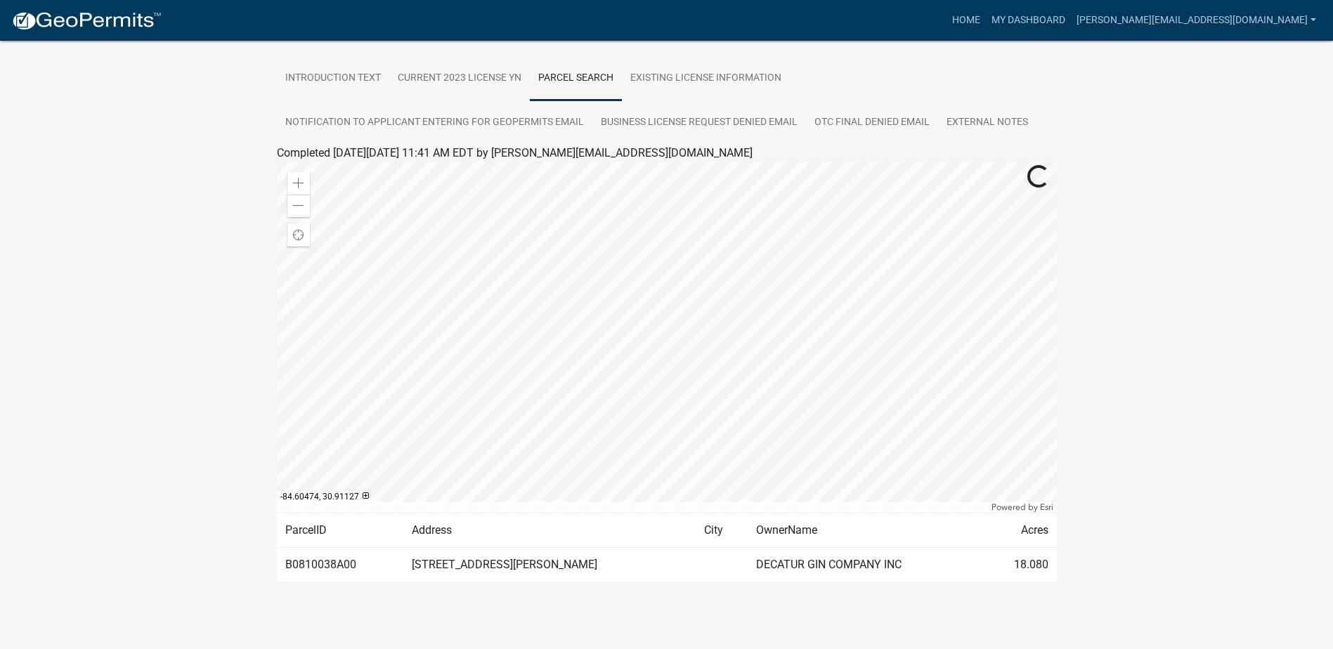
scroll to position [260, 0]
click at [329, 558] on td "B0810038A00" at bounding box center [340, 562] width 127 height 34
click at [316, 561] on td "B0810038A00" at bounding box center [340, 562] width 127 height 34
click at [652, 348] on div at bounding box center [667, 334] width 780 height 351
click at [614, 351] on div at bounding box center [667, 334] width 780 height 351
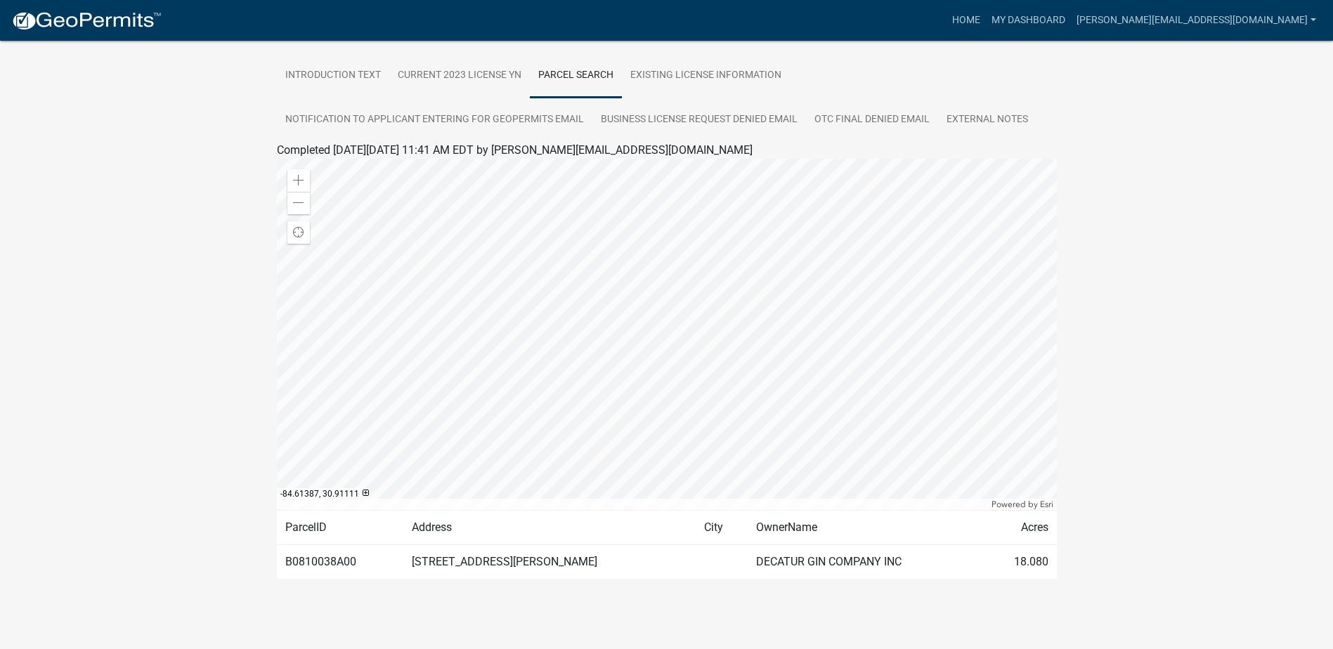
click at [664, 354] on div at bounding box center [667, 334] width 780 height 351
drag, startPoint x: 508, startPoint y: 569, endPoint x: 498, endPoint y: 562, distance: 11.7
click at [506, 567] on td "1888 BUTLER FERRY RD" at bounding box center [549, 562] width 292 height 34
click at [330, 559] on td "B0810038A00" at bounding box center [340, 562] width 127 height 34
drag, startPoint x: 609, startPoint y: 559, endPoint x: 710, endPoint y: 555, distance: 100.6
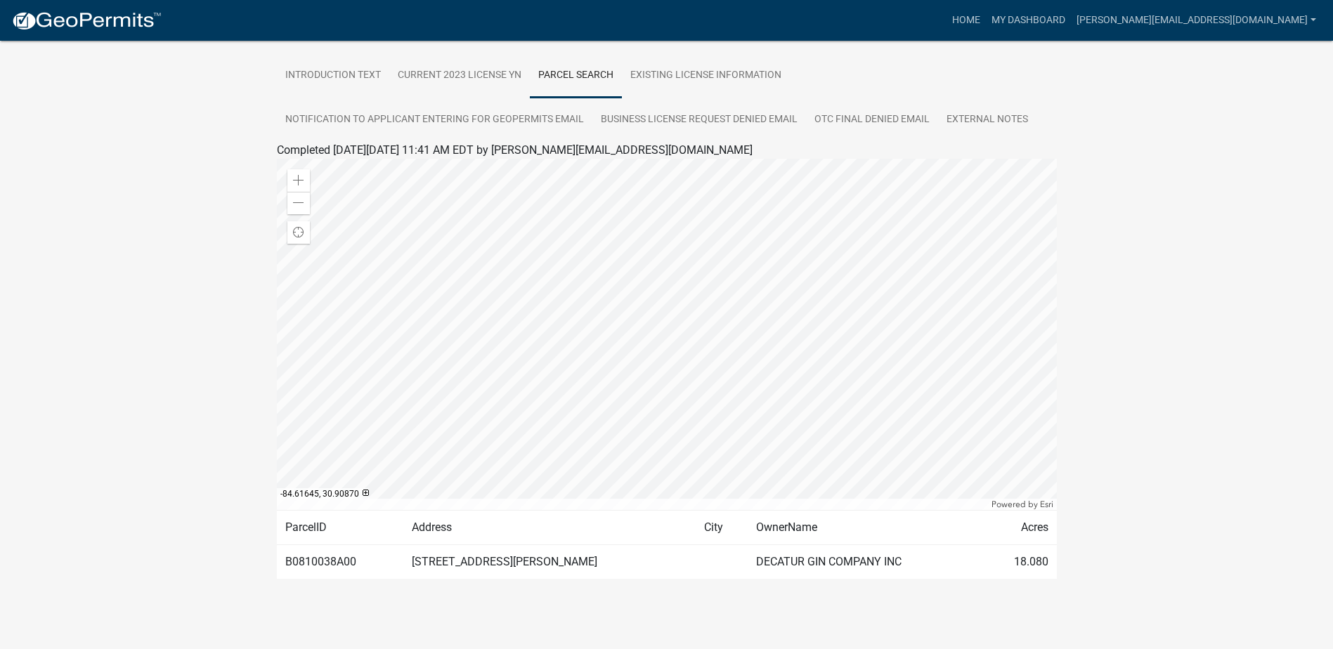
click at [692, 556] on tr "B0810038A00 1888 BUTLER FERRY RD DECATUR GIN COMPANY INC 18.080" at bounding box center [667, 562] width 780 height 34
click at [856, 551] on td "DECATUR GIN COMPANY INC" at bounding box center [865, 562] width 235 height 34
drag, startPoint x: 358, startPoint y: 560, endPoint x: 288, endPoint y: 557, distance: 69.6
click at [288, 557] on td "B0810038A00" at bounding box center [340, 562] width 127 height 34
copy td "B0810038A00"
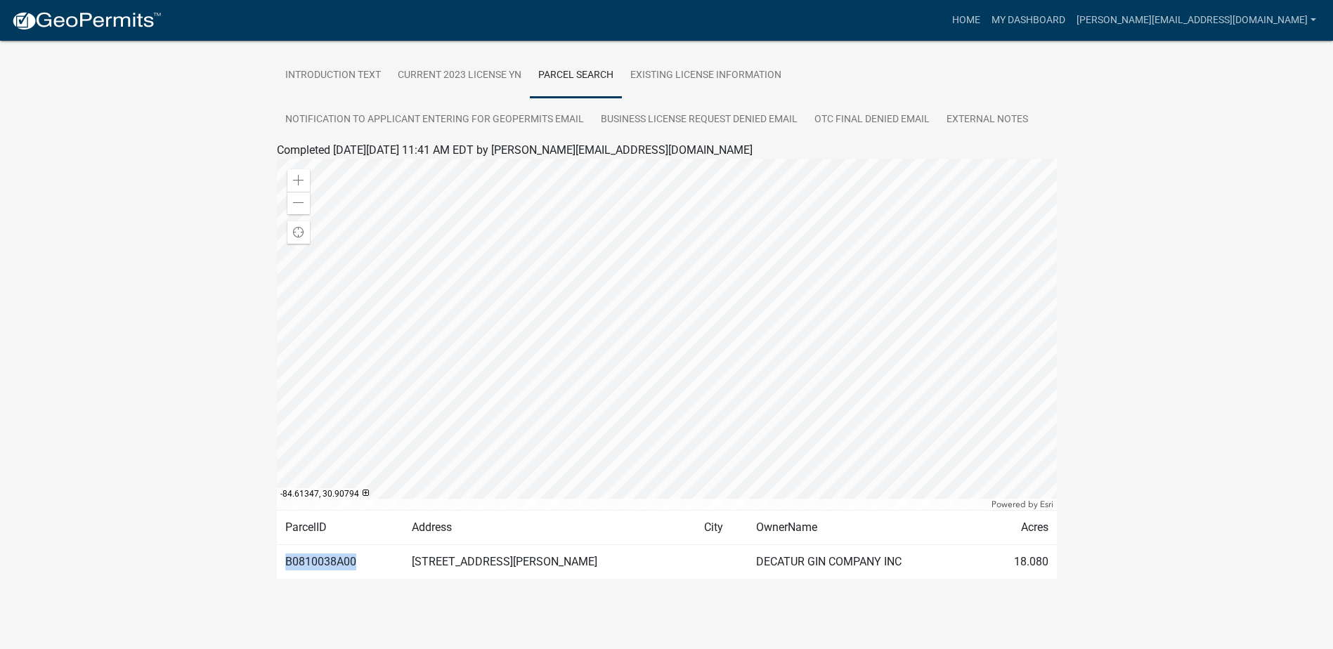
click at [357, 561] on td "B0810038A00" at bounding box center [340, 562] width 127 height 34
click at [738, 255] on div at bounding box center [667, 334] width 780 height 351
click at [824, 347] on div at bounding box center [667, 334] width 780 height 351
click at [775, 395] on div at bounding box center [667, 334] width 780 height 351
click at [779, 481] on div at bounding box center [667, 334] width 780 height 351
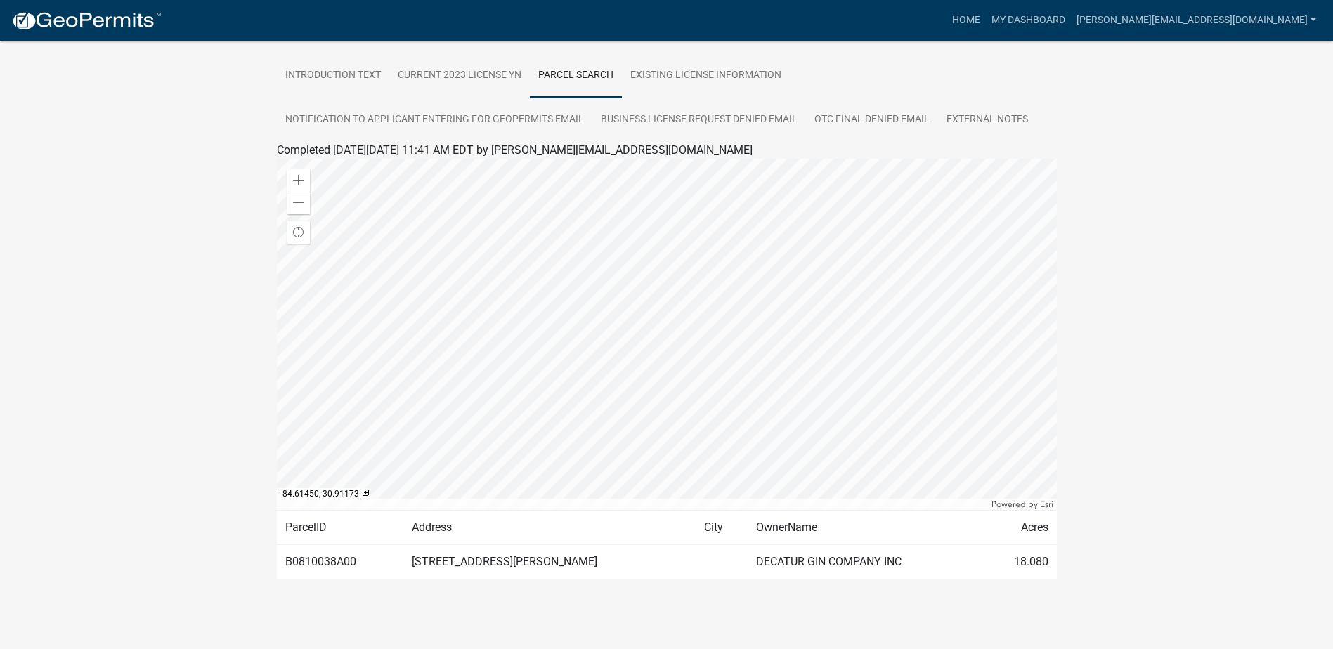
click at [640, 322] on div at bounding box center [667, 334] width 780 height 351
click at [550, 259] on div at bounding box center [667, 334] width 780 height 351
click at [845, 123] on link "OTC Final Denied Email" at bounding box center [872, 120] width 132 height 45
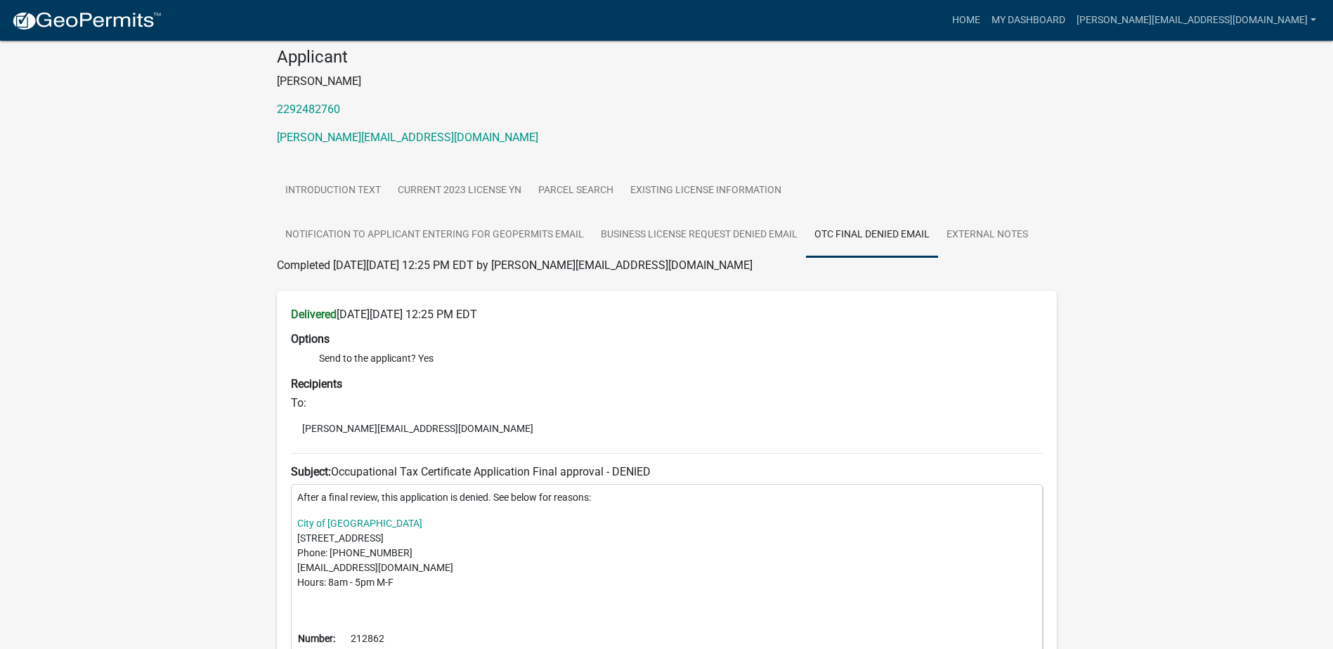
scroll to position [176, 0]
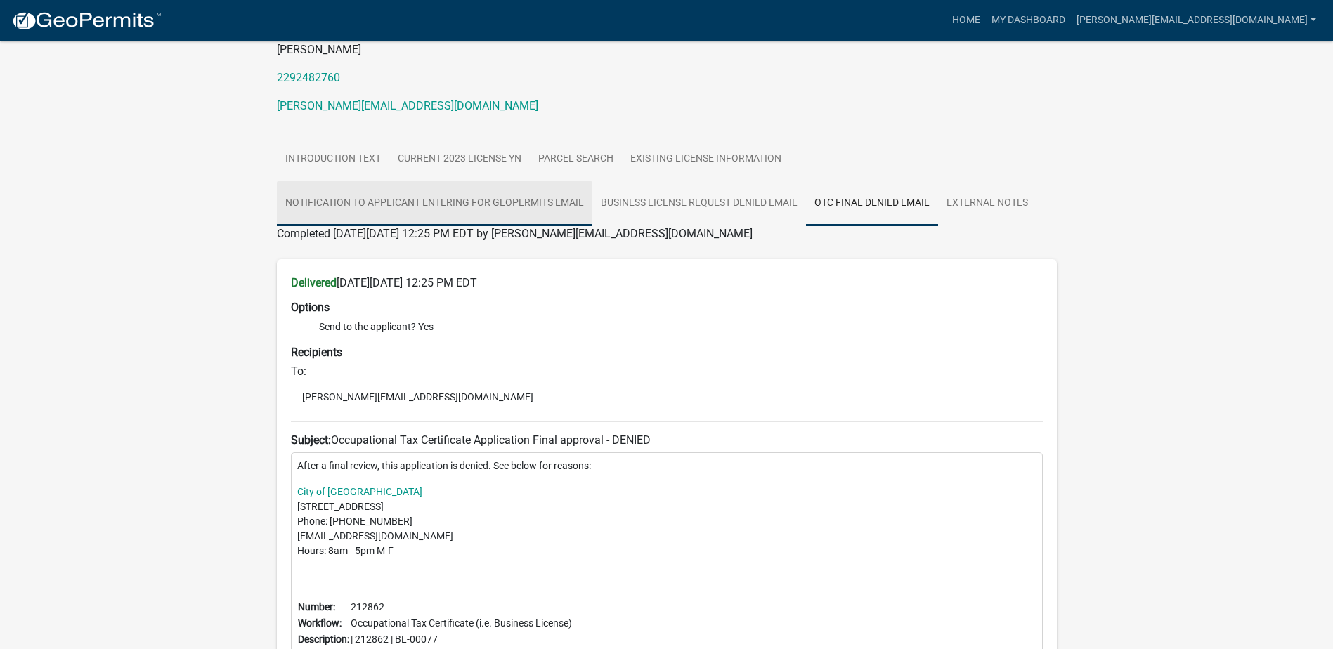
click at [386, 202] on link "Notification to Applicant Entering for GeoPermits Email" at bounding box center [435, 203] width 316 height 45
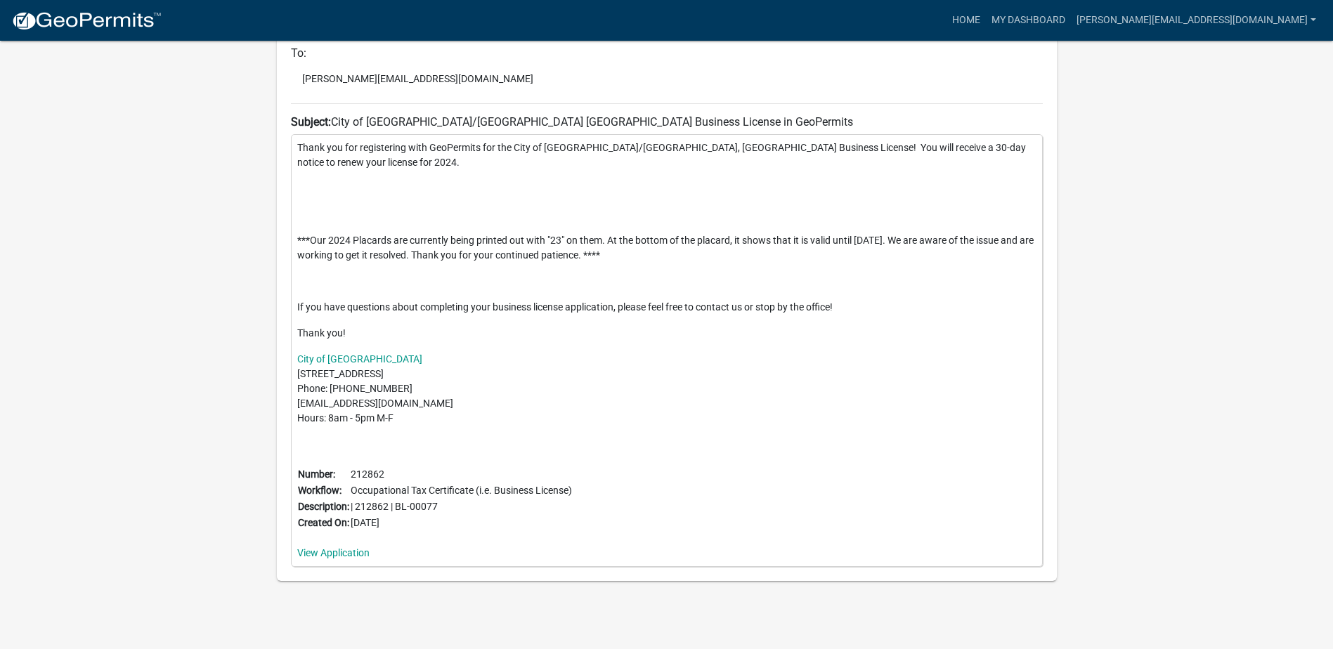
scroll to position [503, 0]
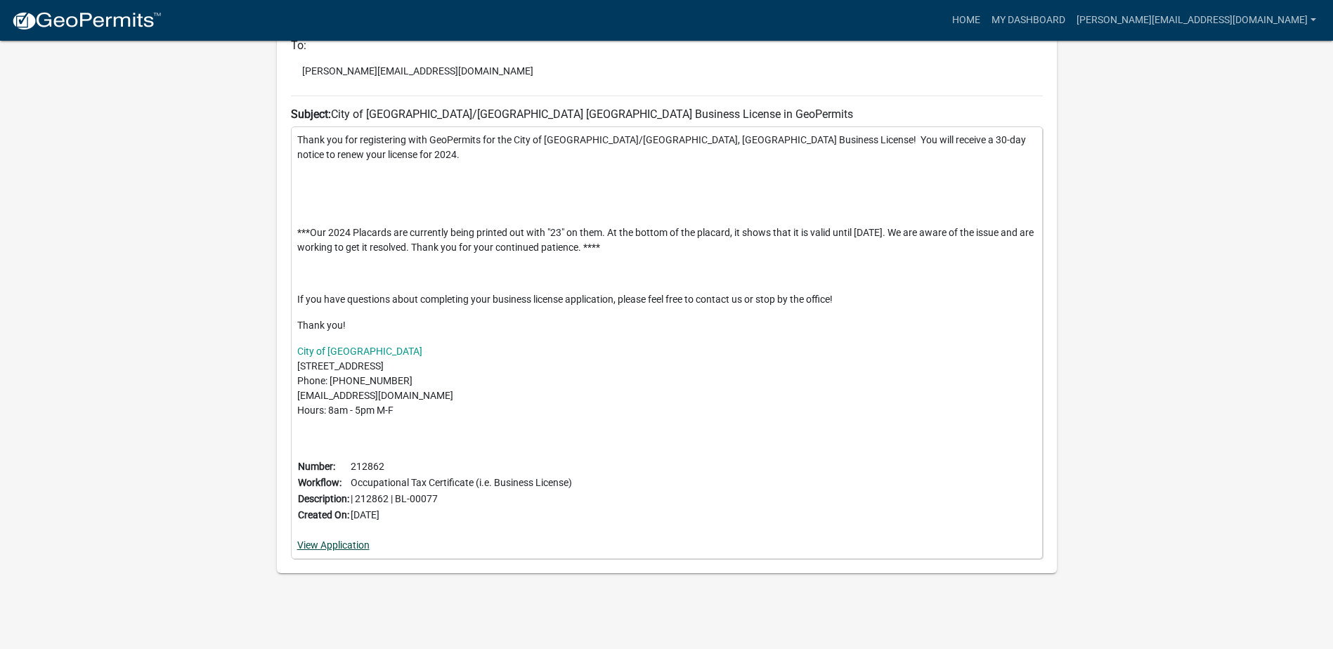
click at [348, 549] on link "View Application" at bounding box center [333, 545] width 72 height 11
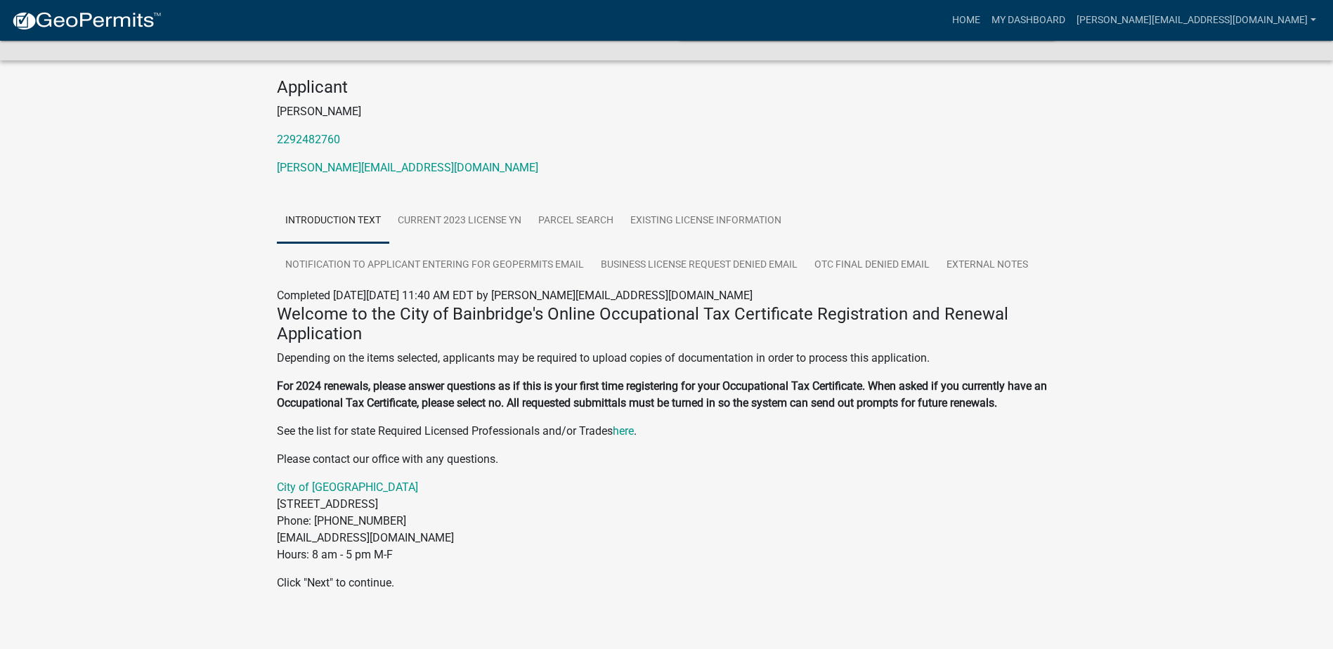
scroll to position [127, 0]
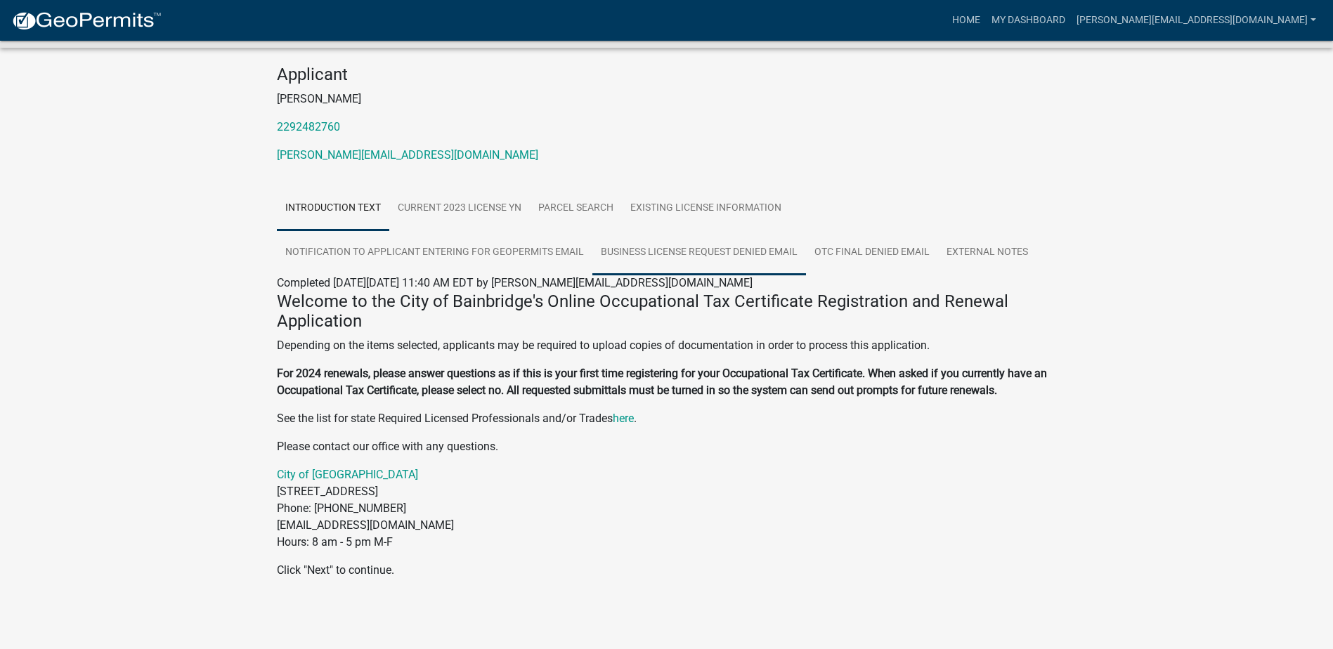
click at [746, 251] on link "Business License Request Denied Email" at bounding box center [700, 253] width 214 height 45
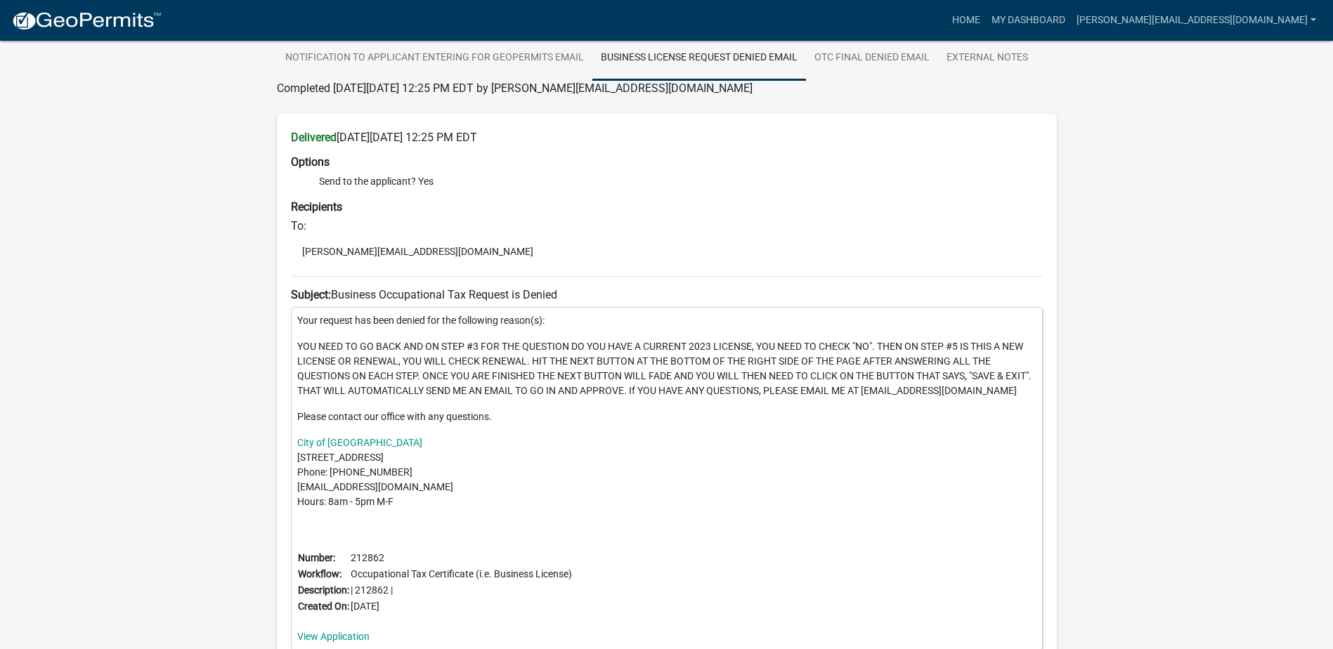
scroll to position [392, 0]
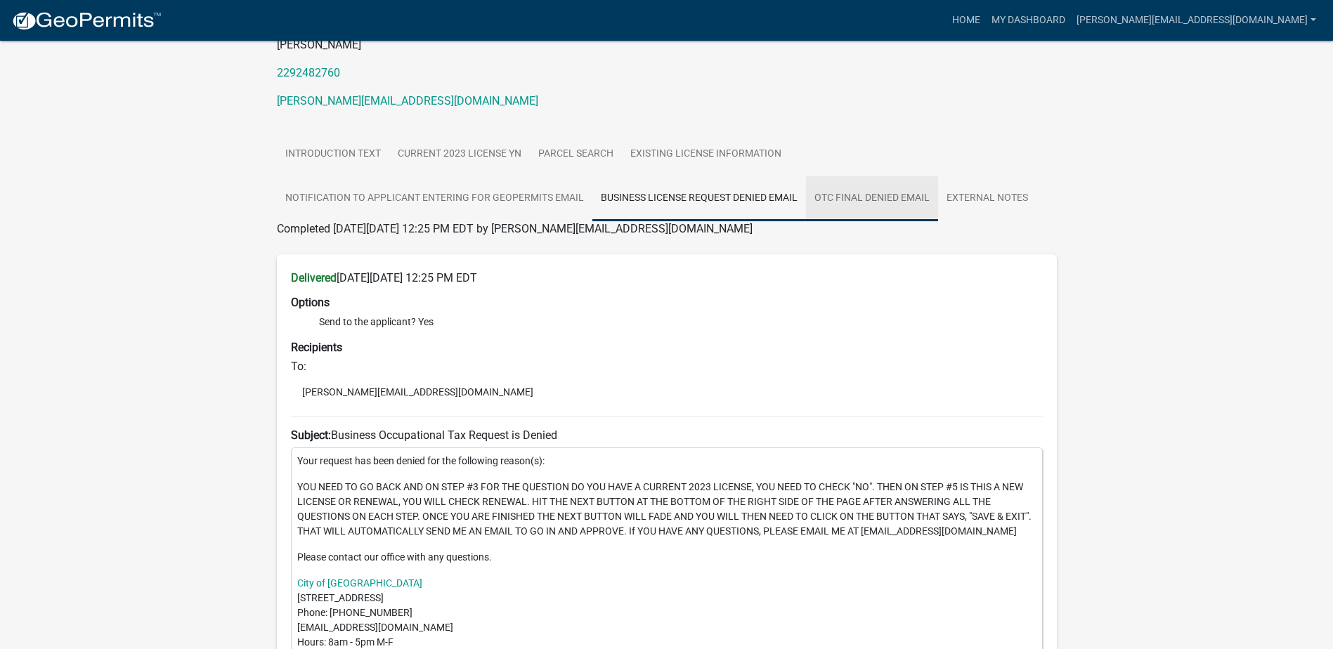
click at [862, 196] on link "OTC Final Denied Email" at bounding box center [872, 198] width 132 height 45
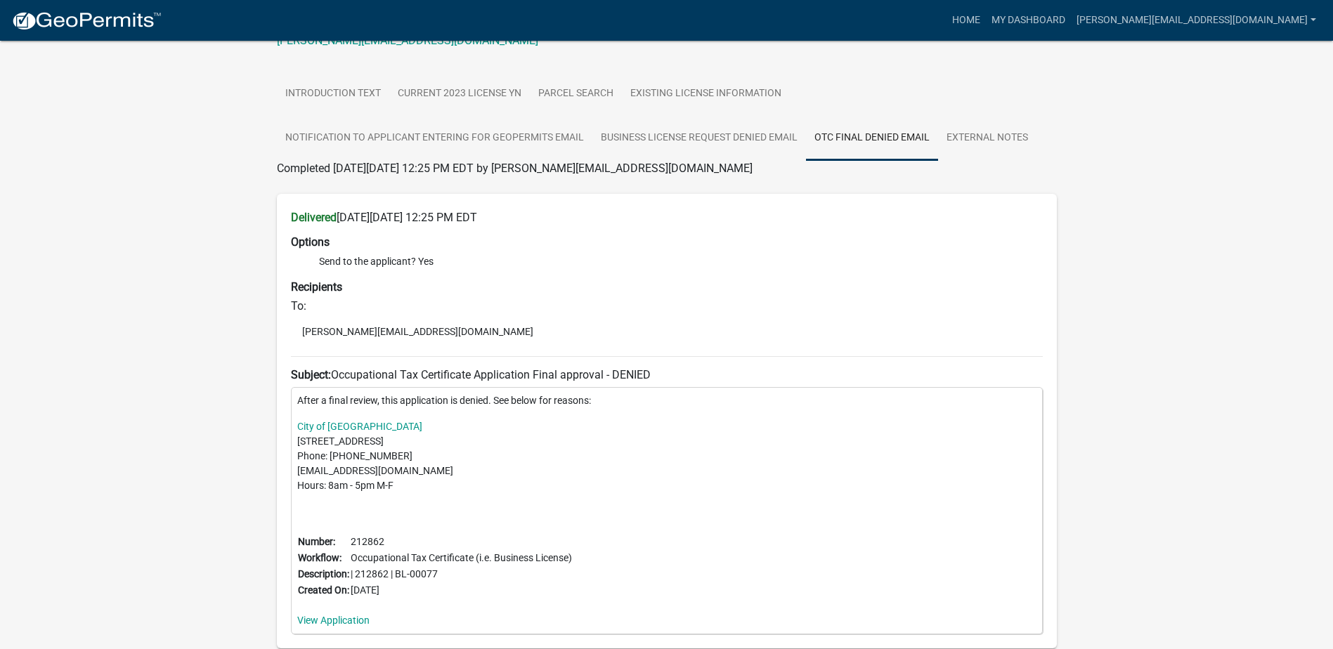
scroll to position [106, 0]
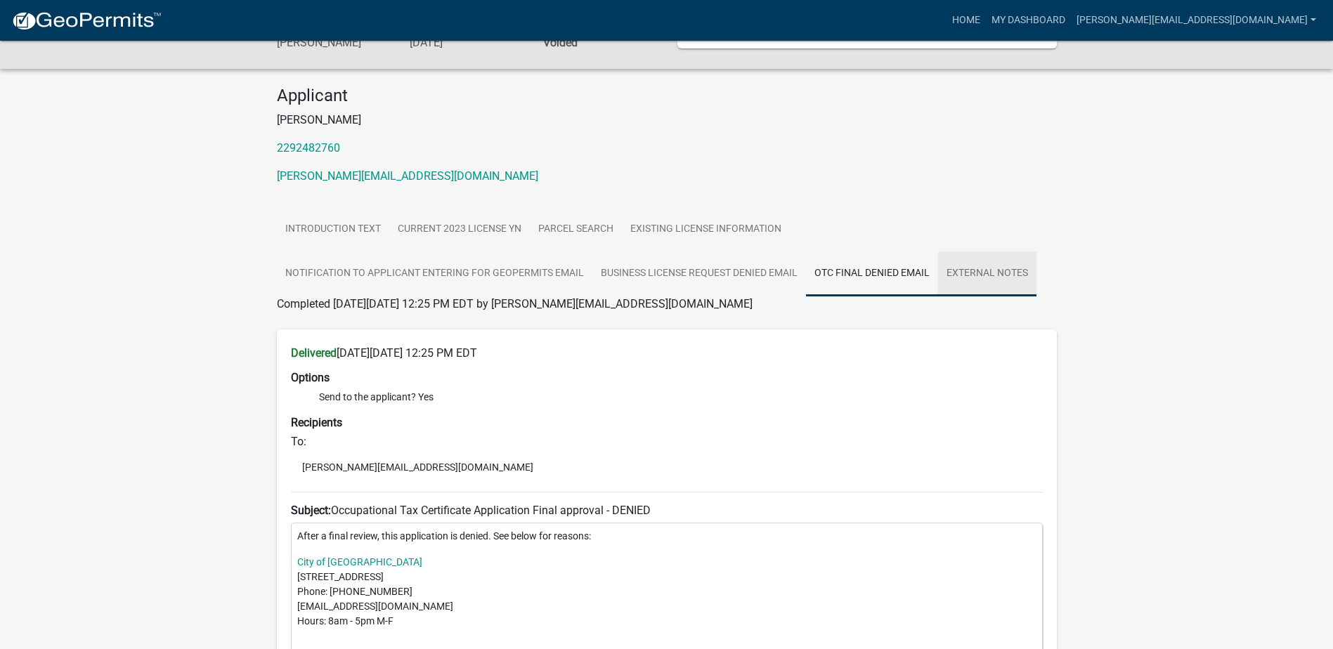
click at [1002, 267] on link "External Notes" at bounding box center [987, 274] width 98 height 45
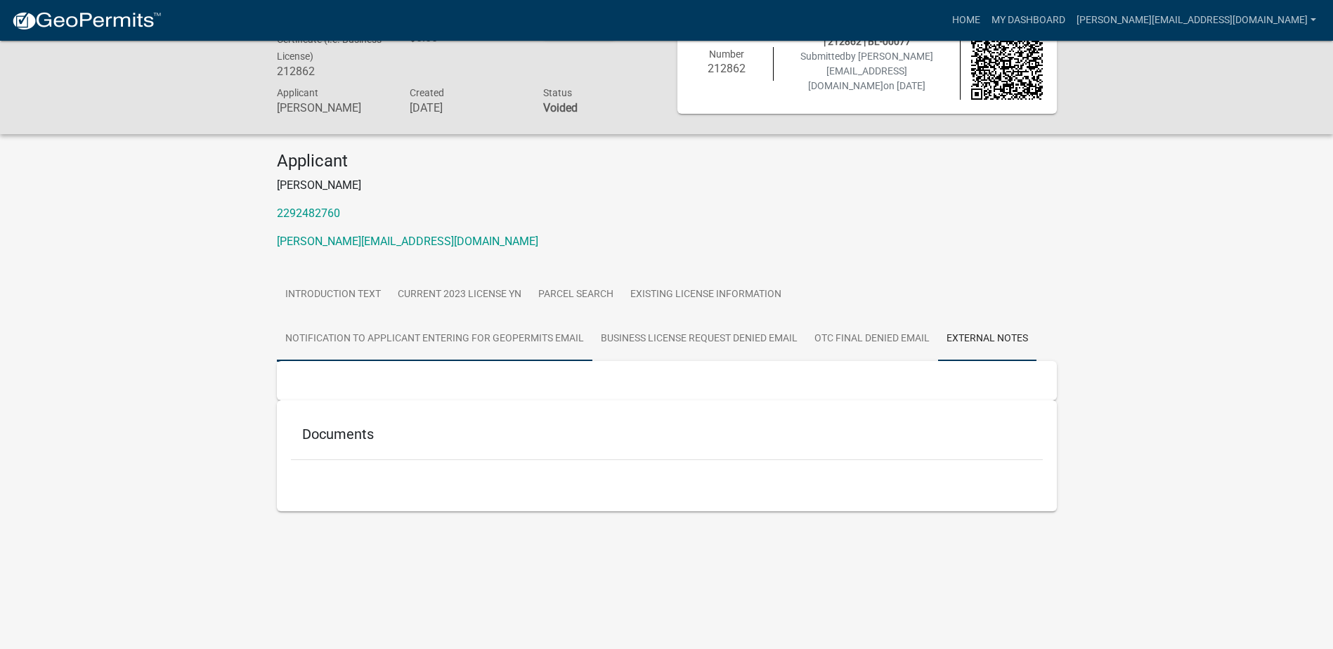
click at [322, 335] on link "Notification to Applicant Entering for GeoPermits Email" at bounding box center [435, 339] width 316 height 45
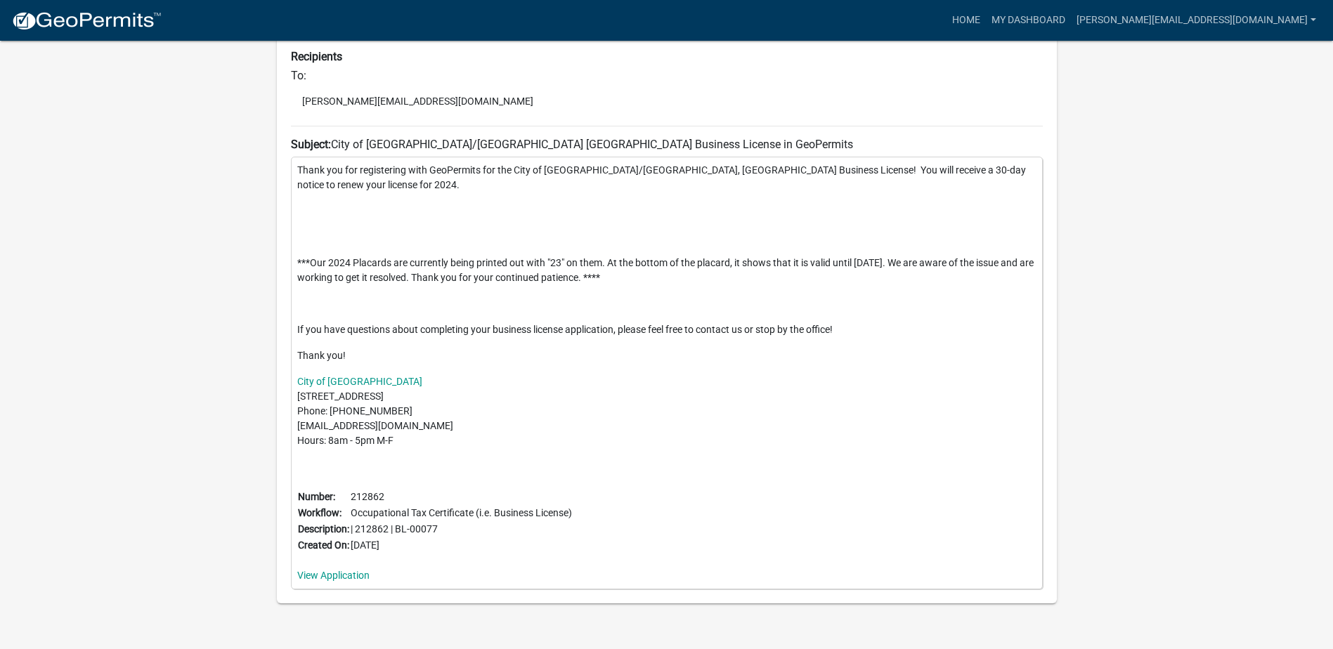
scroll to position [503, 0]
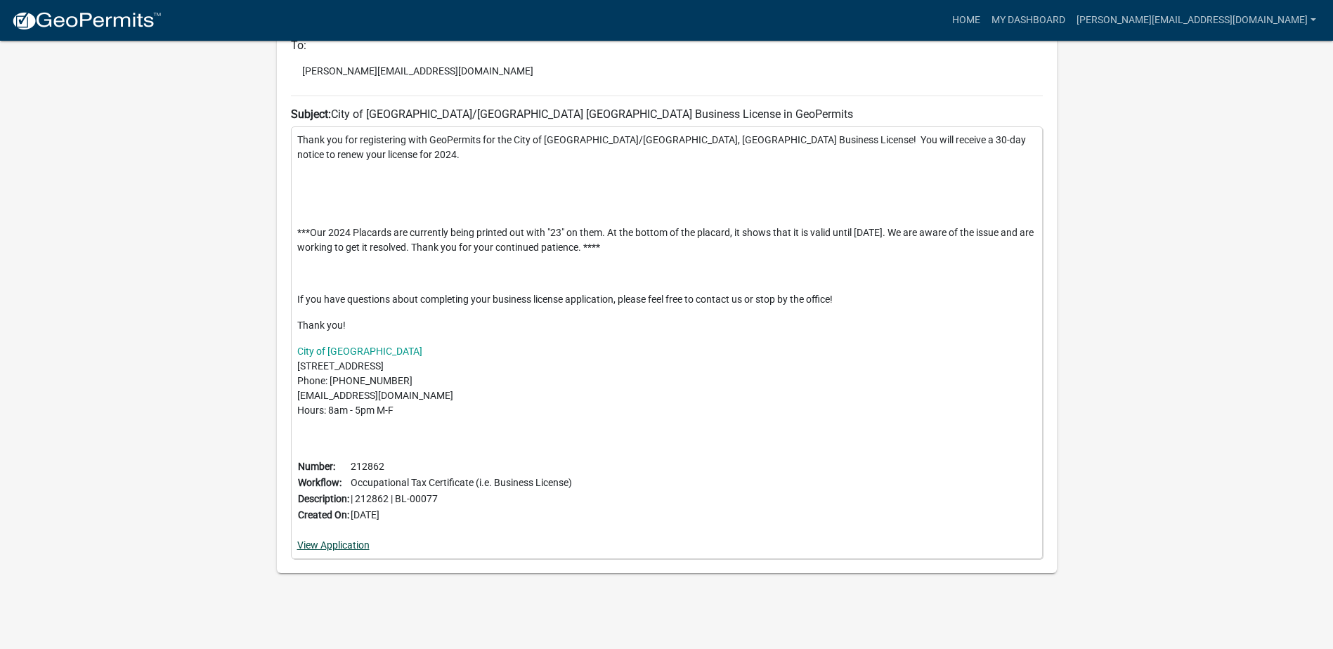
click at [327, 545] on link "View Application" at bounding box center [333, 545] width 72 height 11
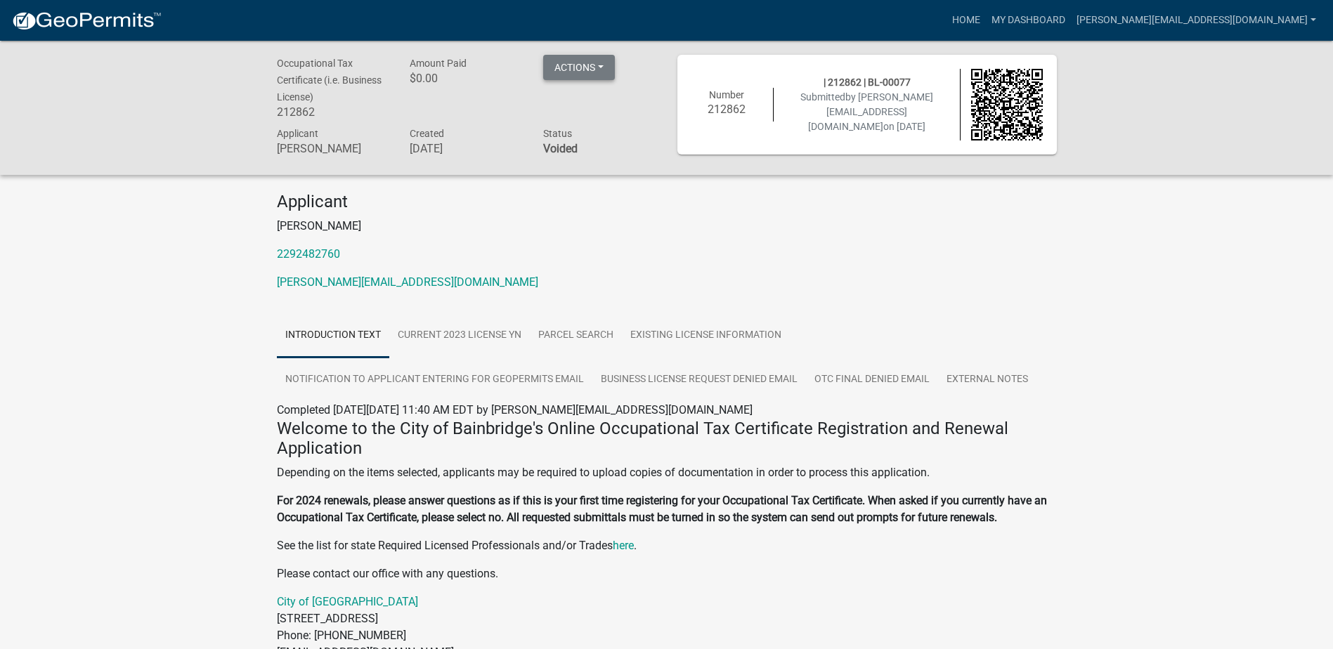
click at [585, 68] on button "Actions" at bounding box center [579, 67] width 72 height 25
click at [704, 256] on p "2292482760" at bounding box center [667, 254] width 780 height 17
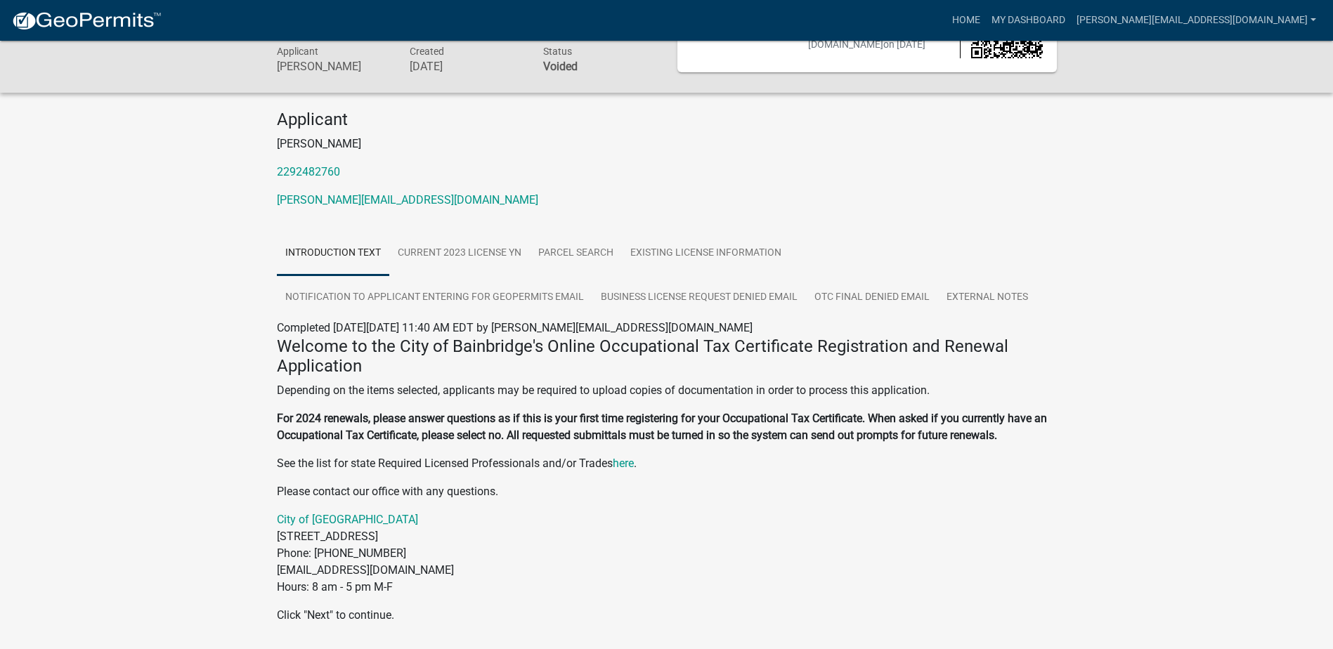
scroll to position [57, 0]
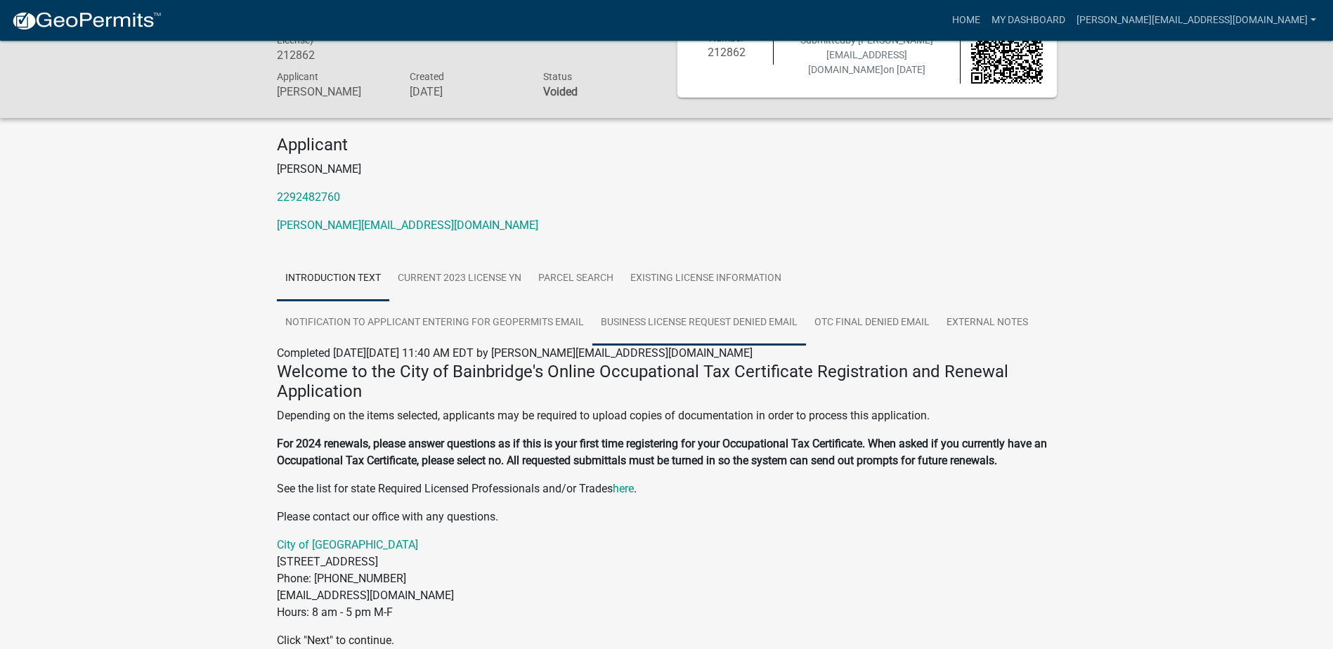
click at [695, 323] on link "Business License Request Denied Email" at bounding box center [700, 323] width 214 height 45
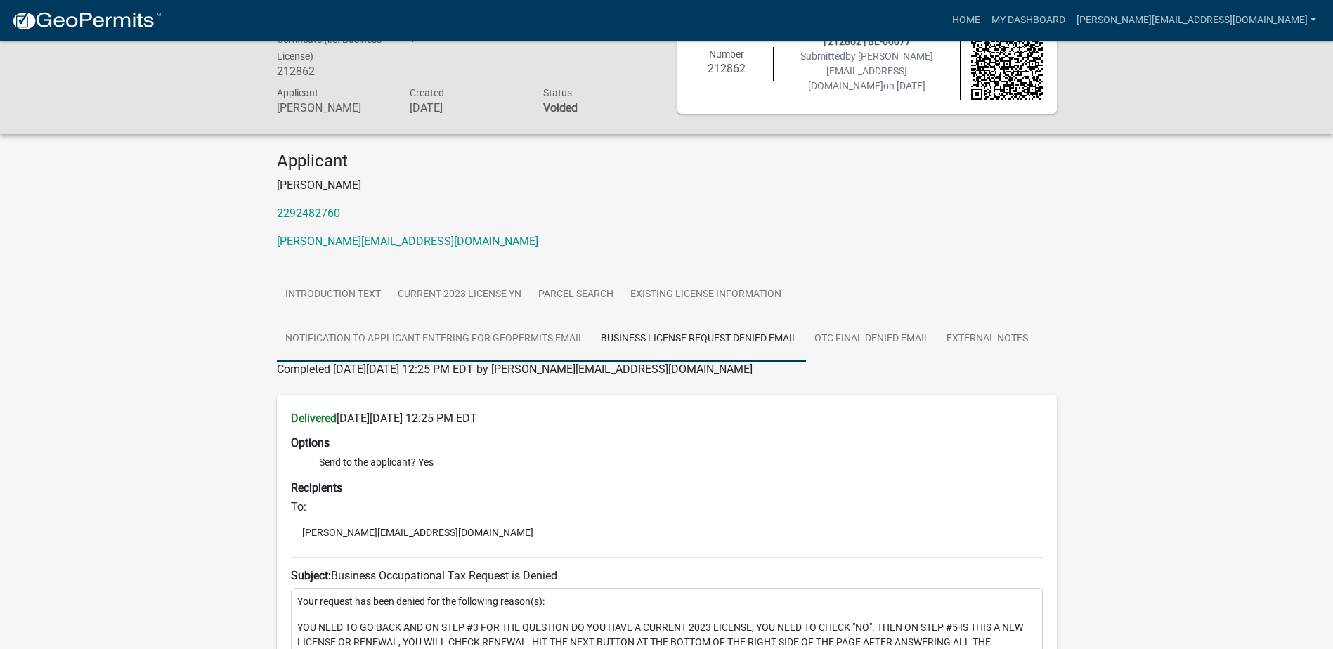
scroll to position [322, 0]
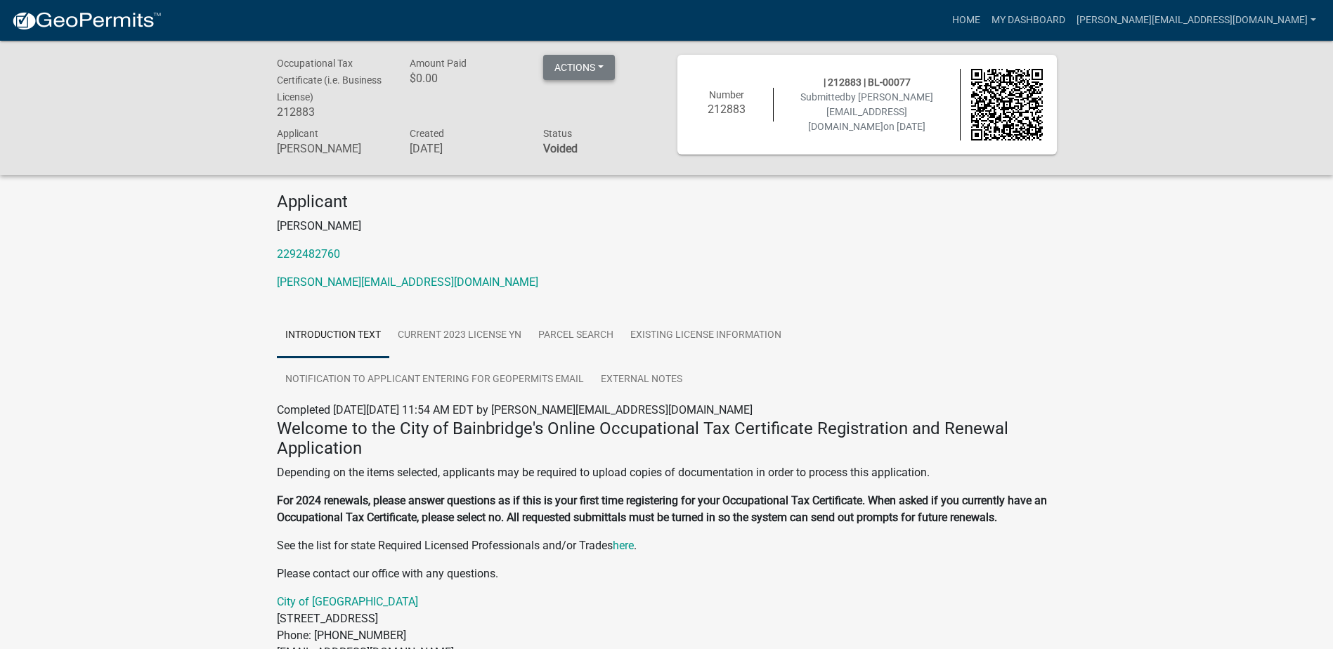
click at [578, 72] on button "Actions" at bounding box center [579, 67] width 72 height 25
click at [699, 235] on div "Applicant Nancy Villalobos 2292482760 nancy@decaturgin.com" at bounding box center [666, 247] width 801 height 110
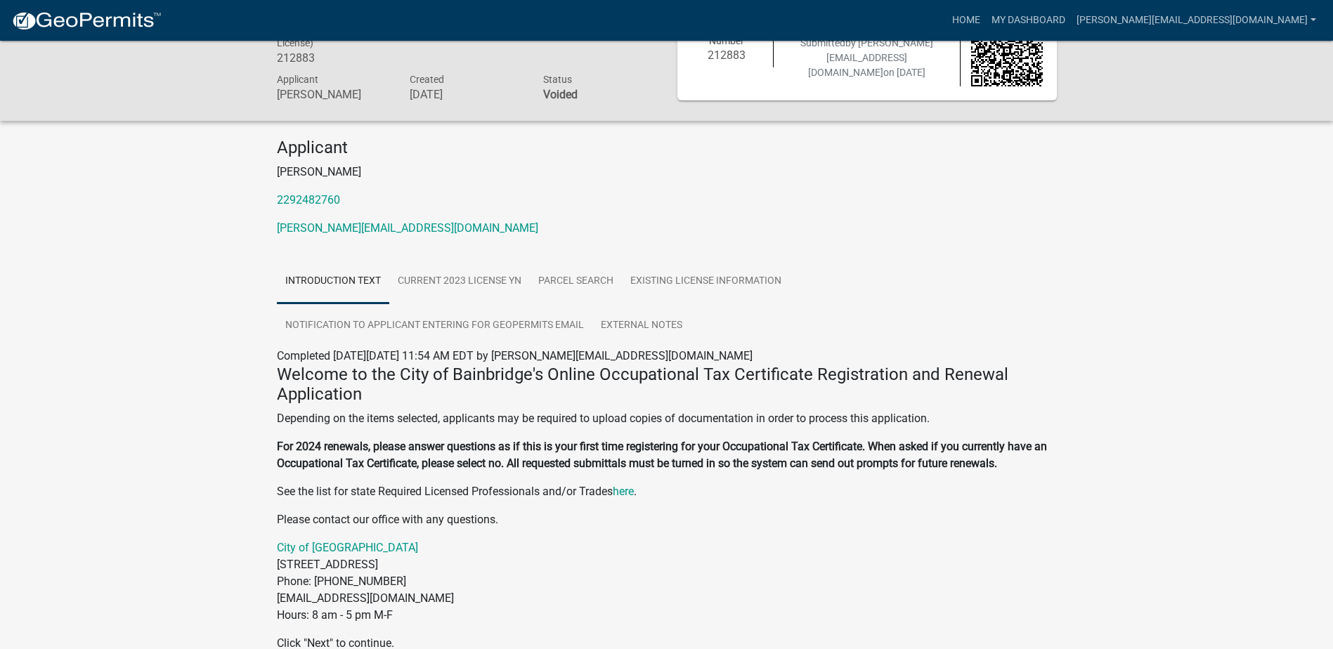
scroll to position [127, 0]
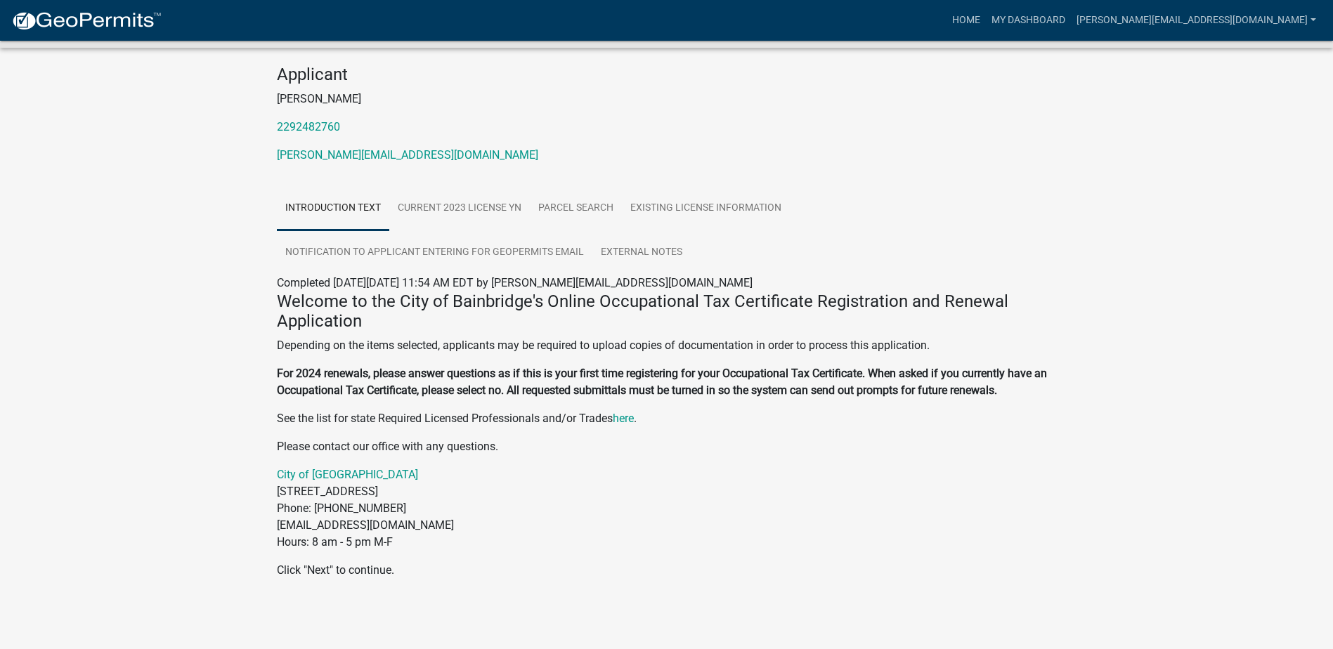
click at [370, 572] on p "Click "Next" to continue." at bounding box center [667, 570] width 780 height 17
click at [316, 571] on p "Click "Next" to continue." at bounding box center [667, 570] width 780 height 17
click at [634, 252] on link "External Notes" at bounding box center [642, 253] width 98 height 45
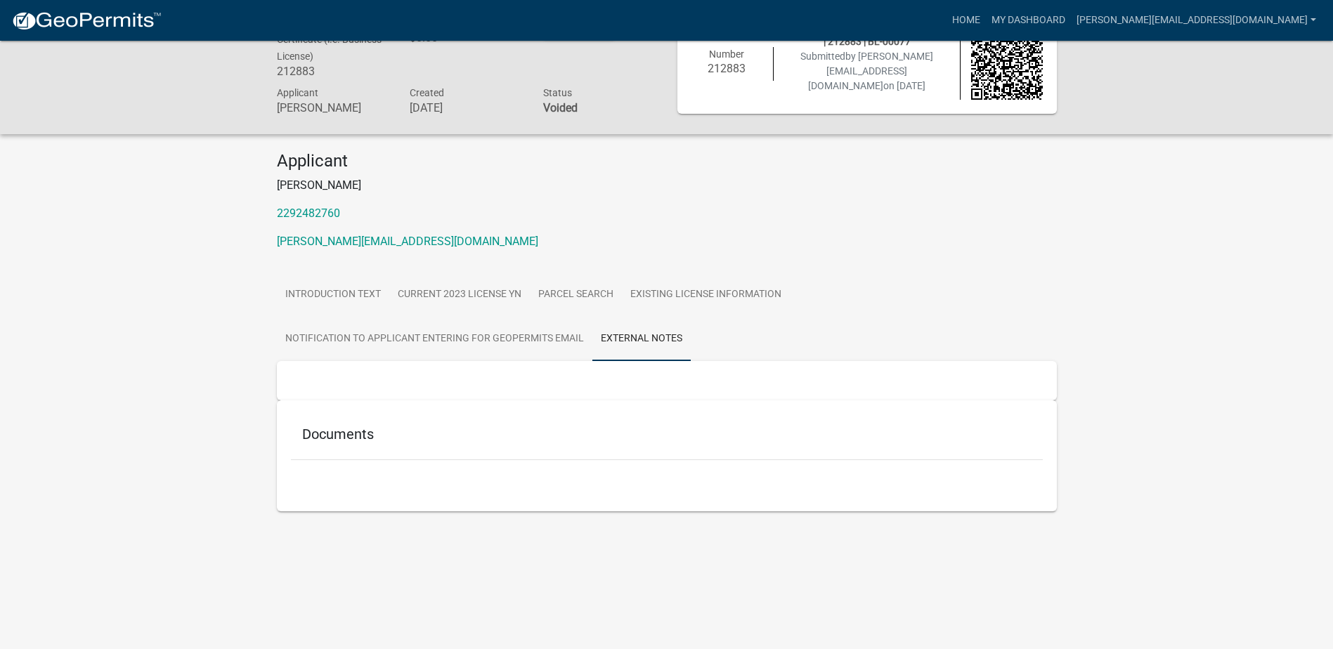
click at [346, 446] on div "Documents" at bounding box center [667, 438] width 752 height 46
click at [346, 433] on h5 "Documents" at bounding box center [667, 434] width 730 height 17
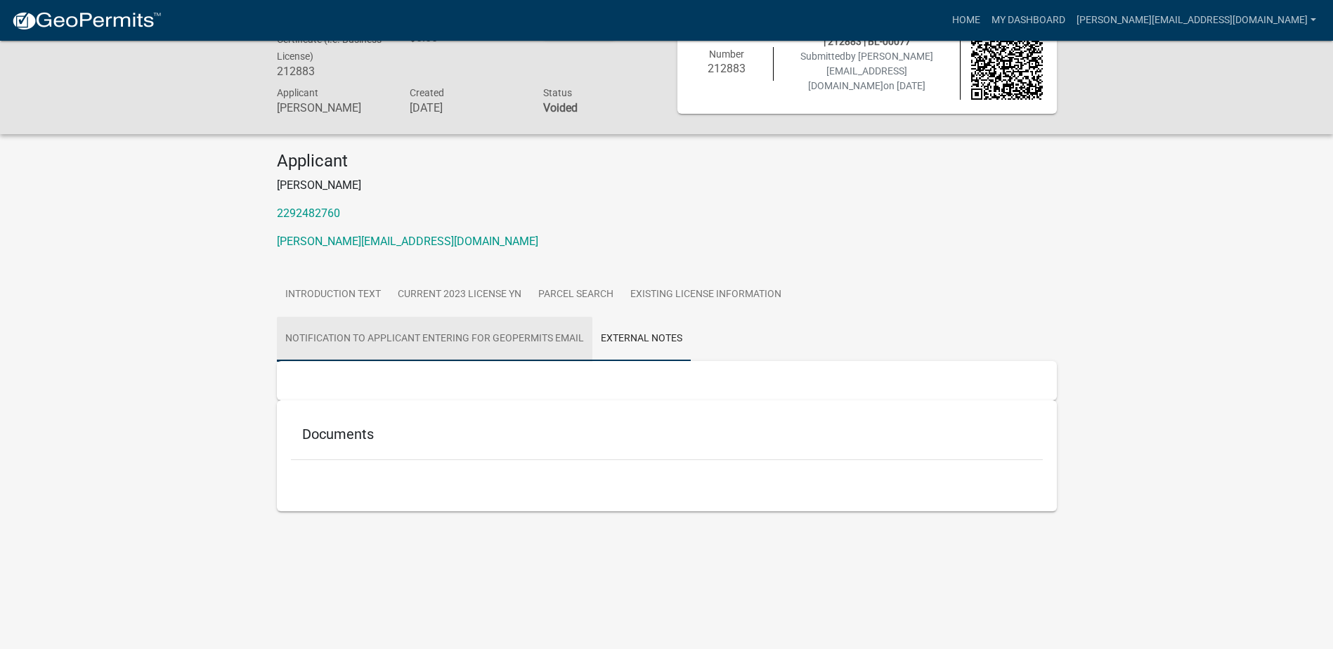
click at [372, 330] on link "Notification to Applicant Entering for GeoPermits Email" at bounding box center [435, 339] width 316 height 45
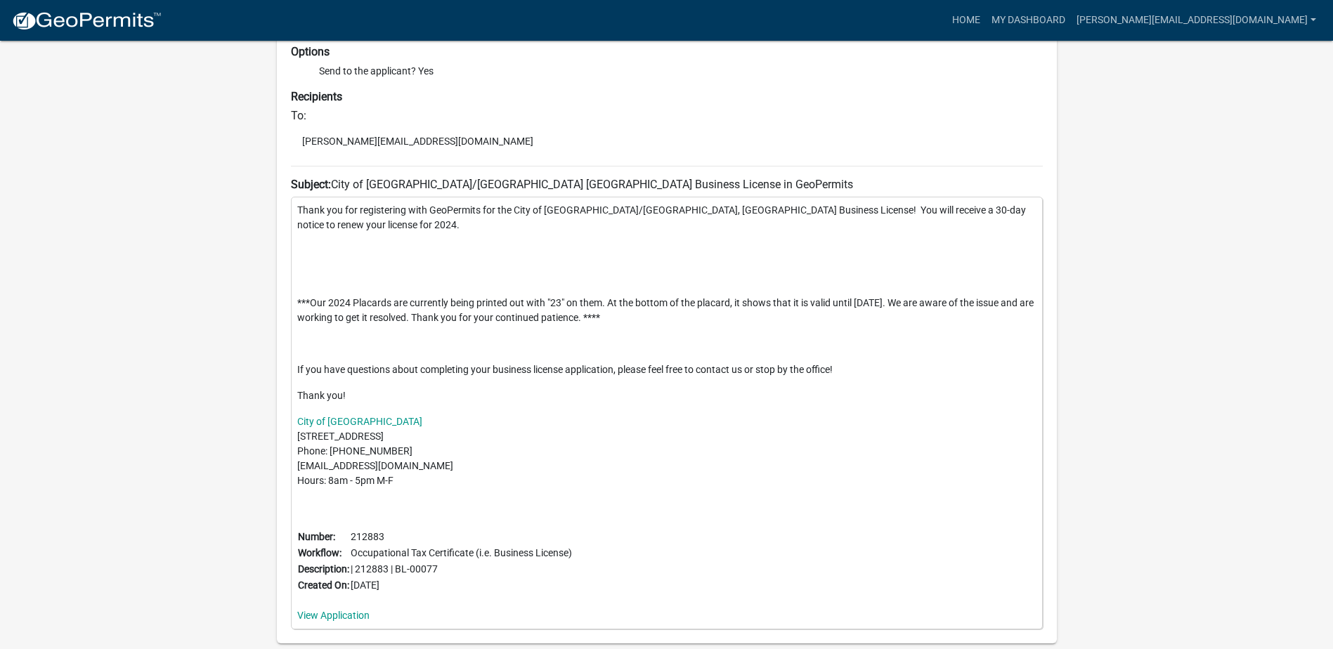
scroll to position [503, 0]
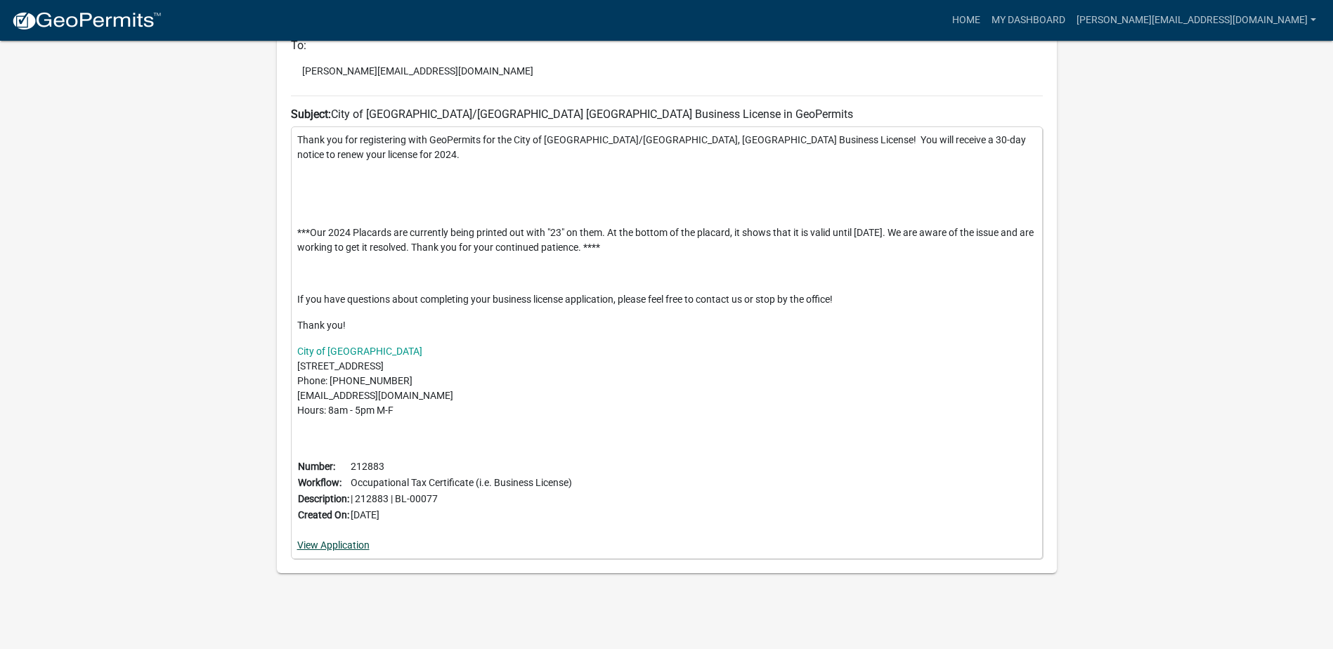
click at [347, 545] on link "View Application" at bounding box center [333, 545] width 72 height 11
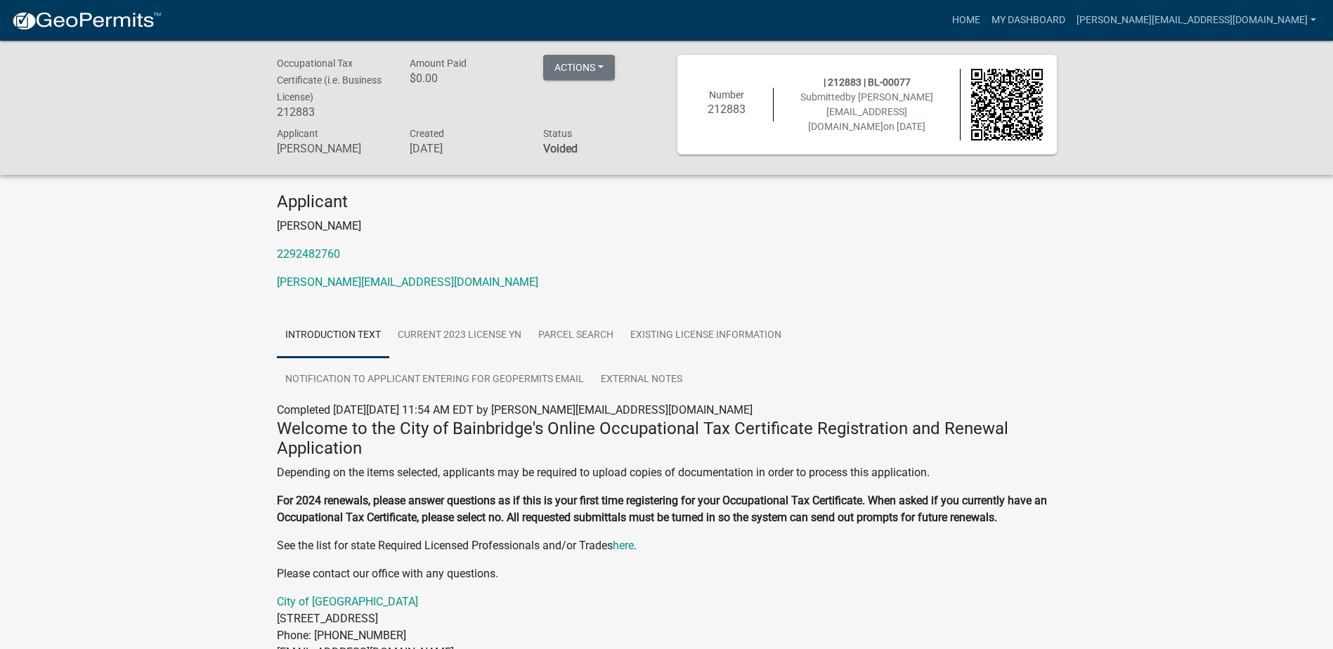
click at [71, 21] on img at bounding box center [86, 21] width 150 height 21
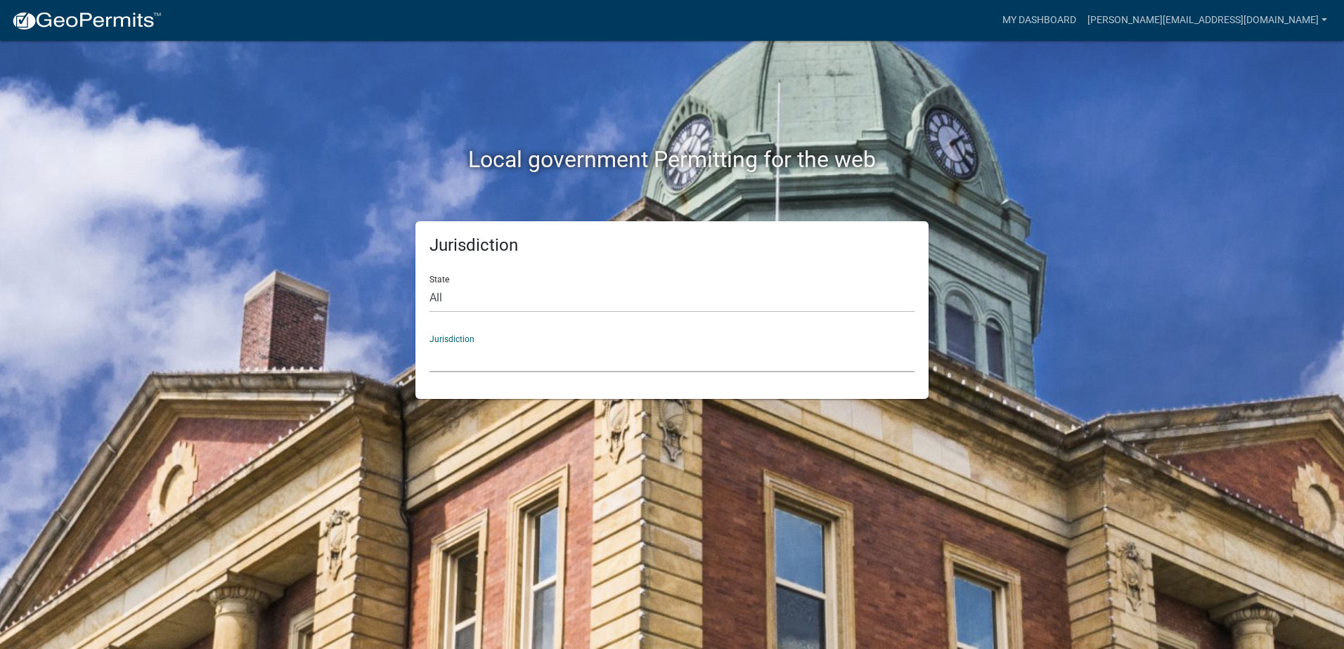
click at [501, 359] on select "[GEOGRAPHIC_DATA], [US_STATE] [GEOGRAPHIC_DATA], [US_STATE][PERSON_NAME][GEOGRA…" at bounding box center [671, 358] width 485 height 29
drag, startPoint x: 321, startPoint y: 253, endPoint x: 434, endPoint y: 226, distance: 116.3
click at [321, 254] on div "Jurisdiction State All [US_STATE] [US_STATE] [US_STATE] [US_STATE] [US_STATE] […" at bounding box center [671, 310] width 801 height 178
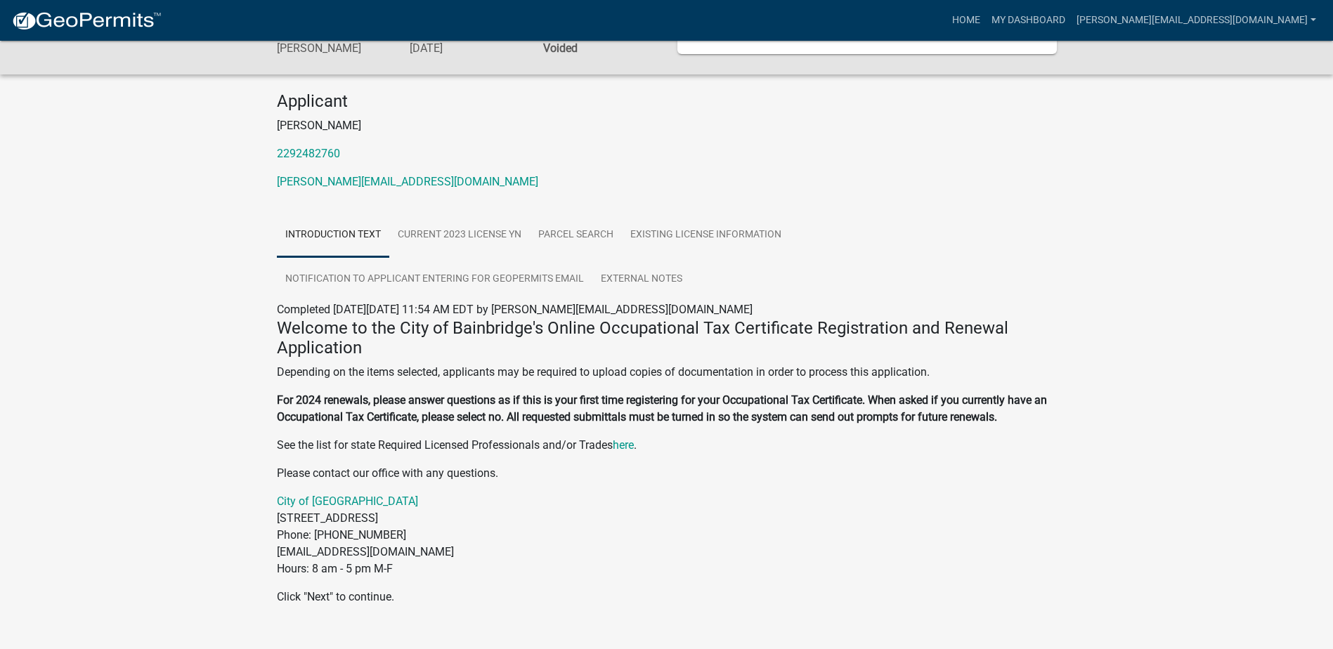
scroll to position [127, 0]
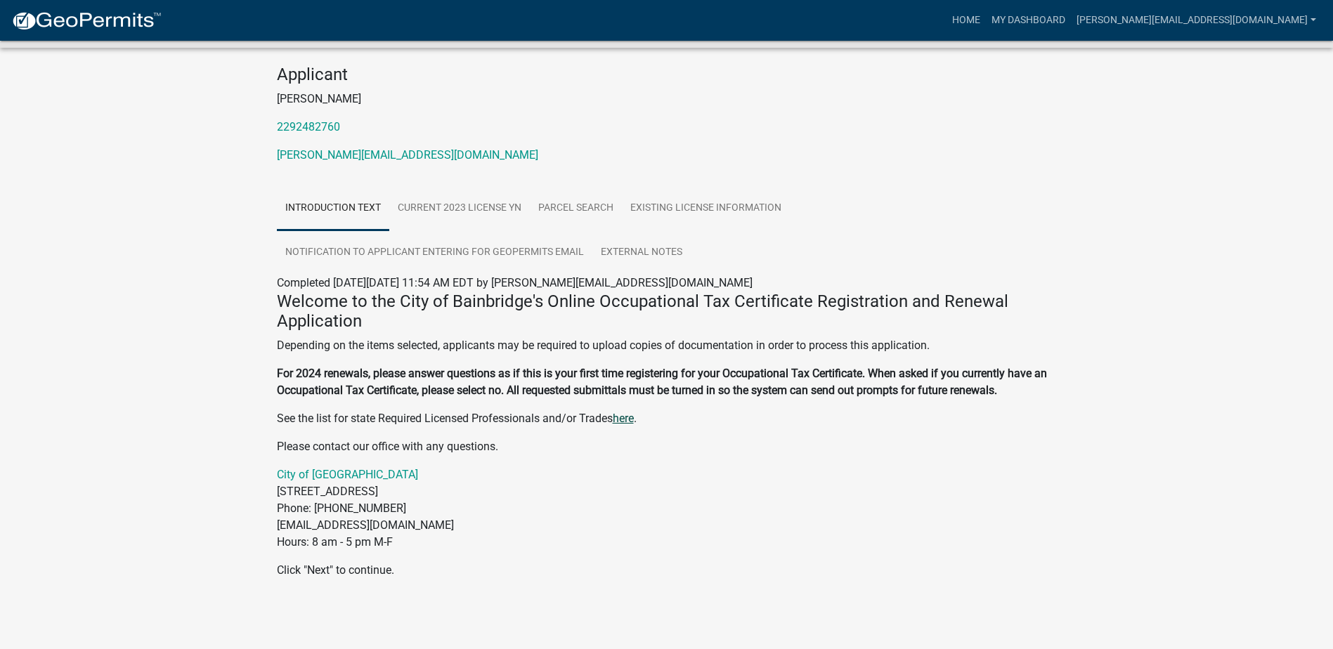
click at [630, 422] on link "here" at bounding box center [623, 418] width 21 height 13
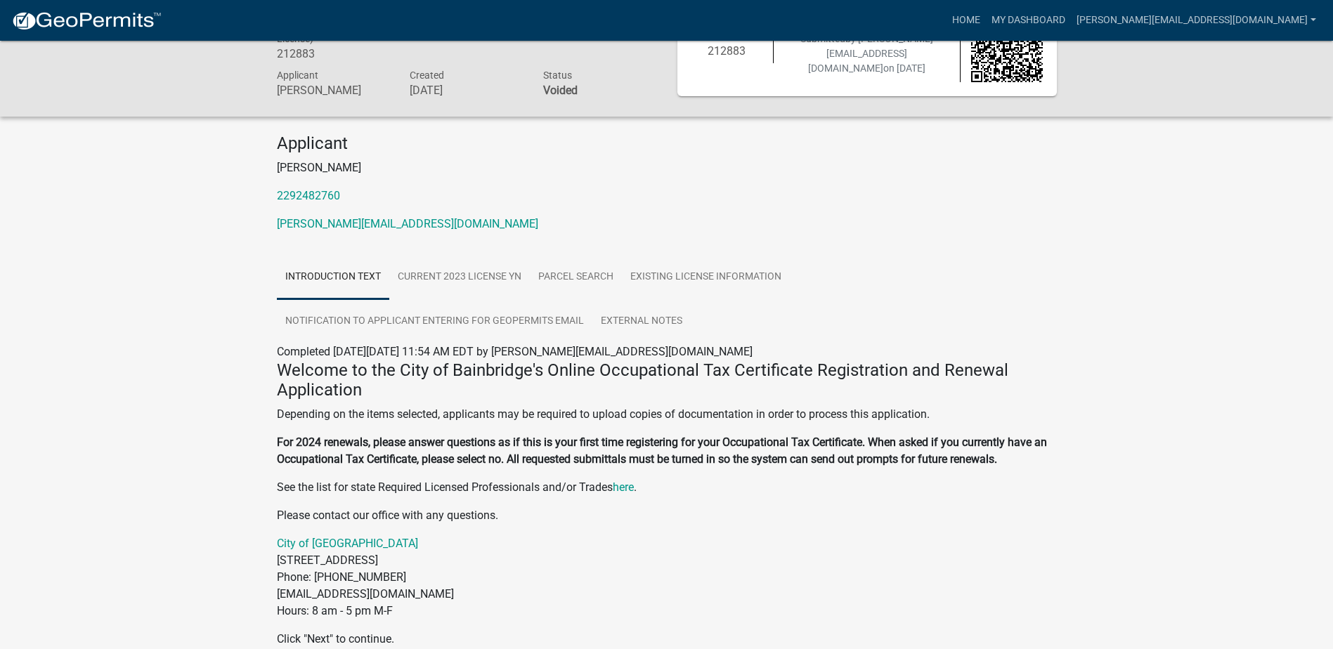
scroll to position [0, 0]
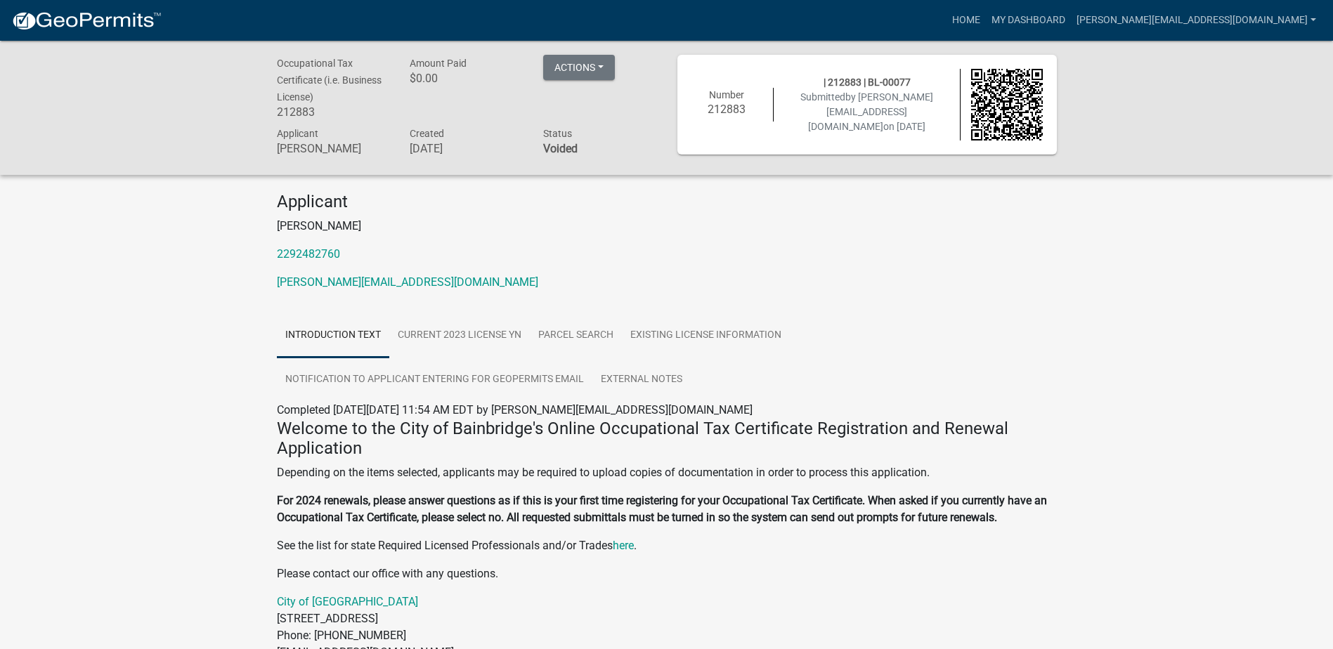
click at [1022, 112] on img at bounding box center [1007, 105] width 72 height 72
click at [1007, 97] on img at bounding box center [1007, 105] width 72 height 72
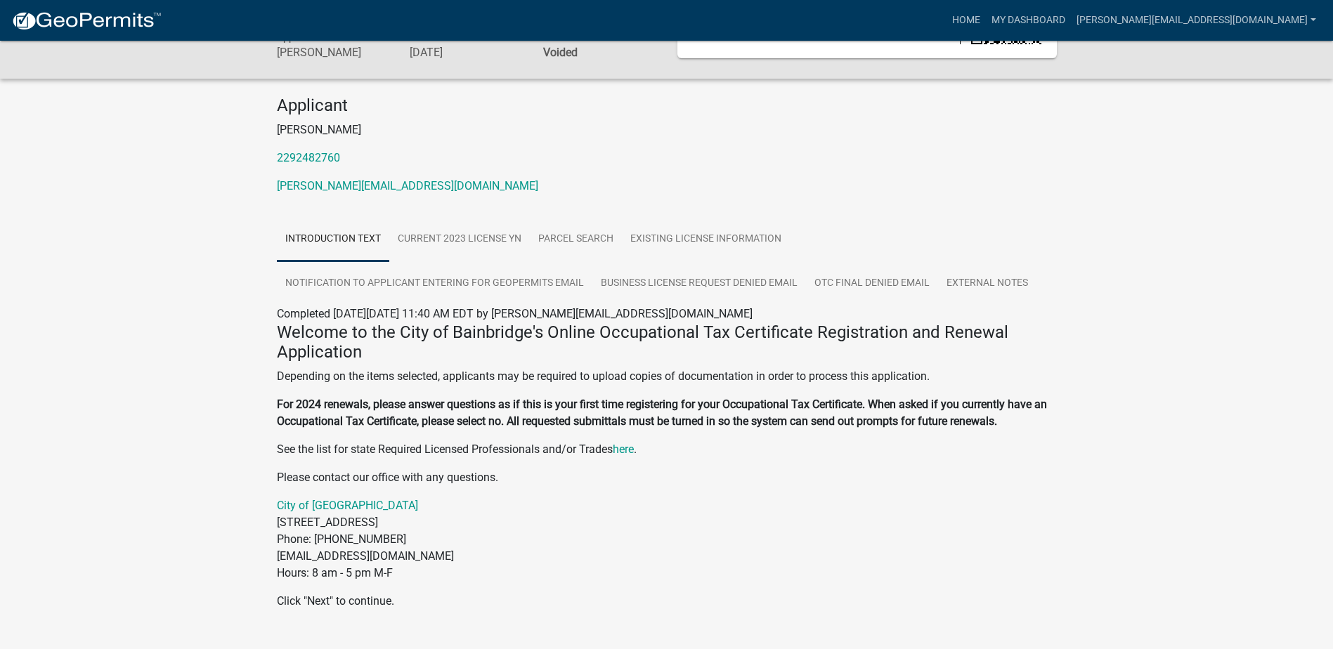
scroll to position [127, 0]
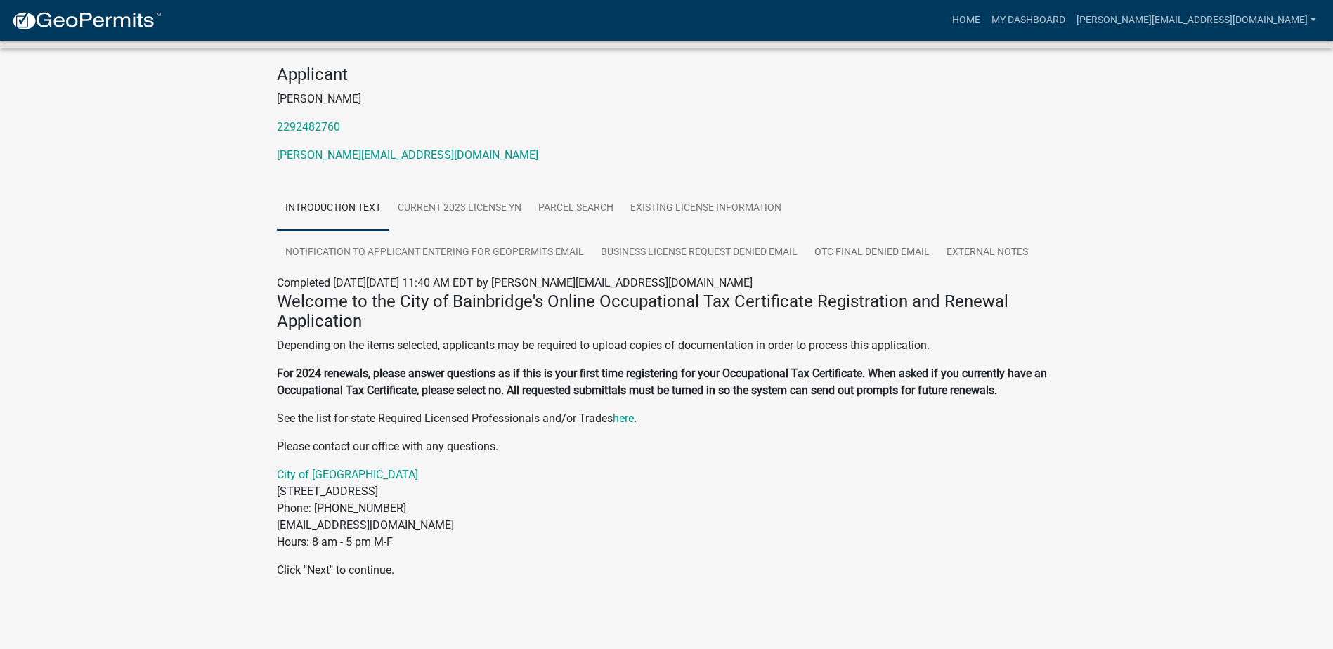
click at [318, 575] on p "Click "Next" to continue." at bounding box center [667, 570] width 780 height 17
